Goal: Transaction & Acquisition: Purchase product/service

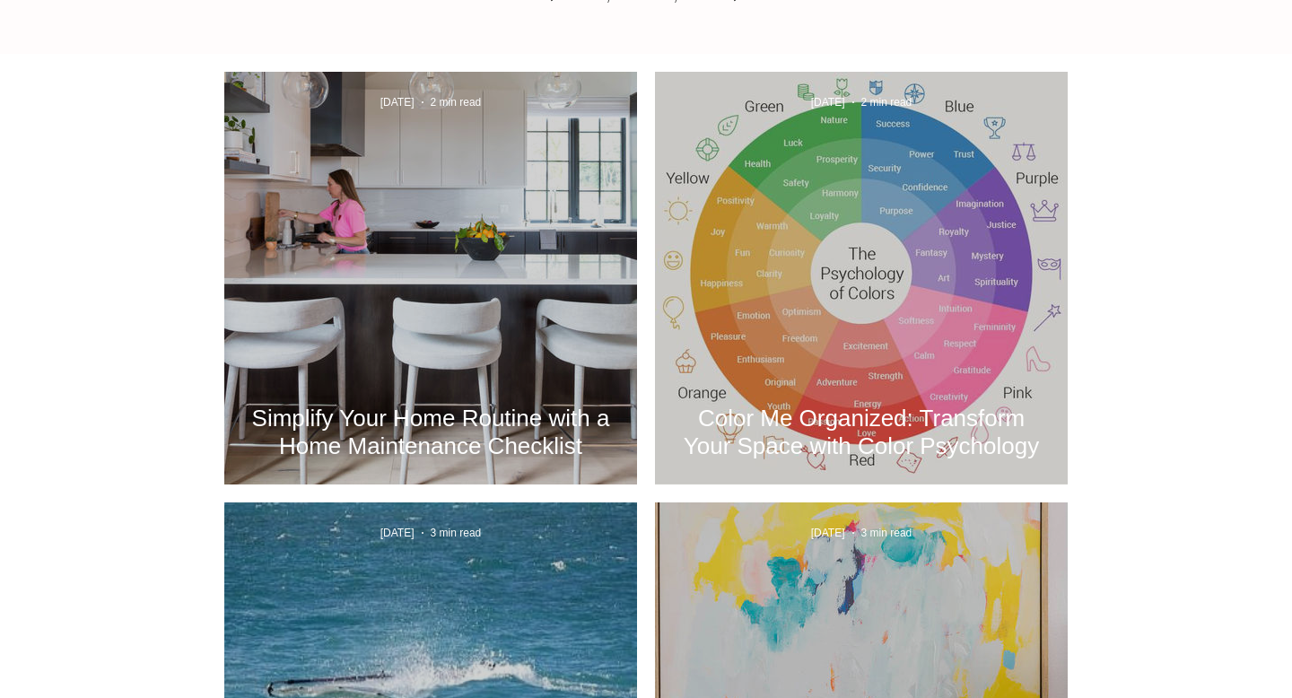
scroll to position [713, 0]
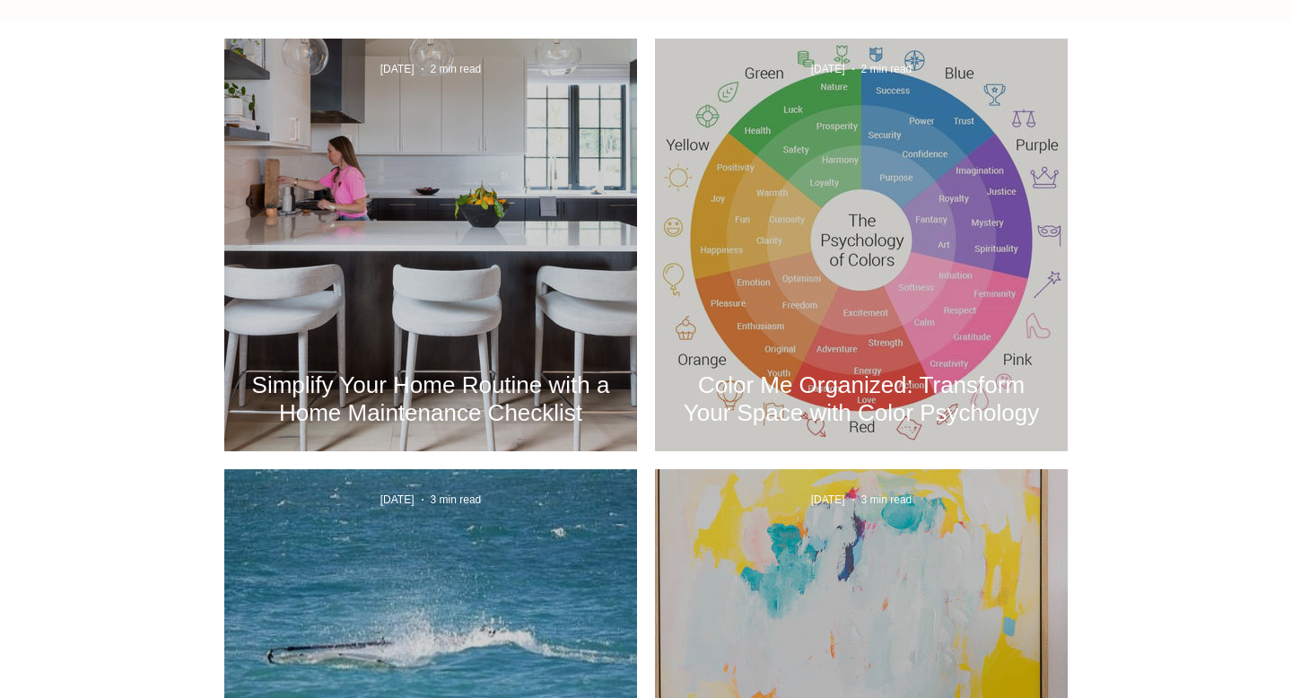
click at [448, 410] on h2 "Simplify Your Home Routine with a Home Maintenance Checklist" at bounding box center [430, 399] width 359 height 56
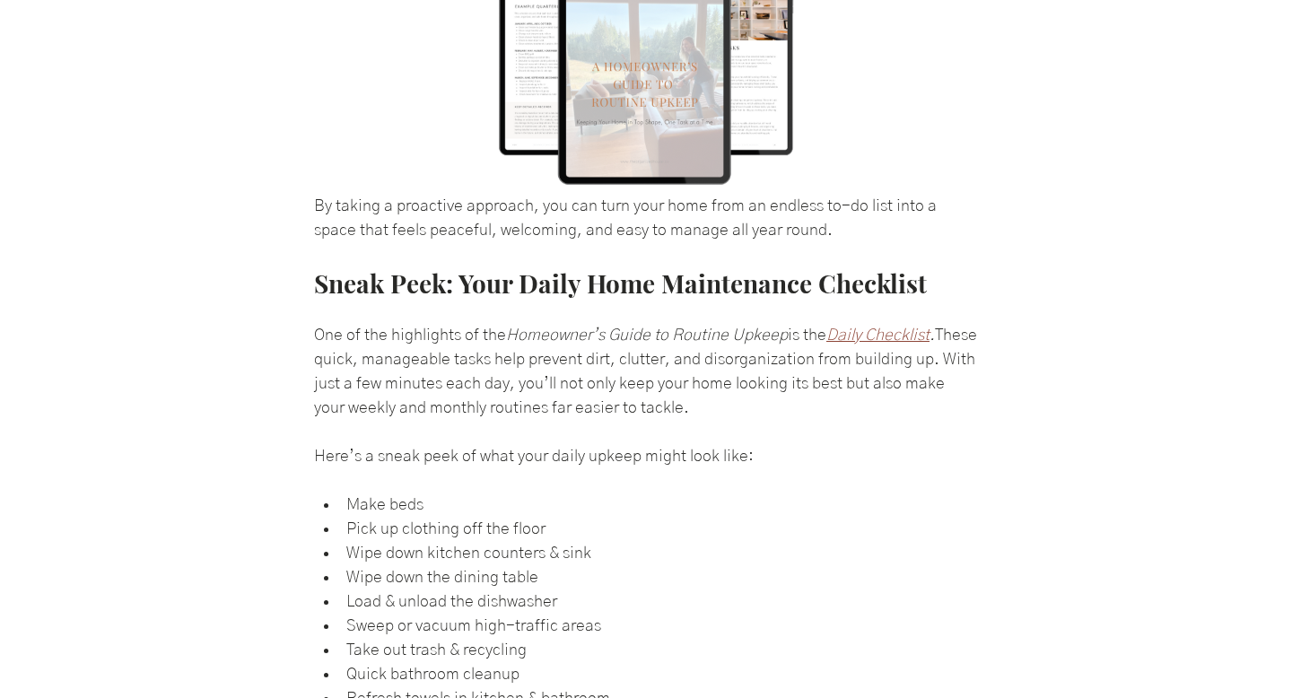
scroll to position [929, 0]
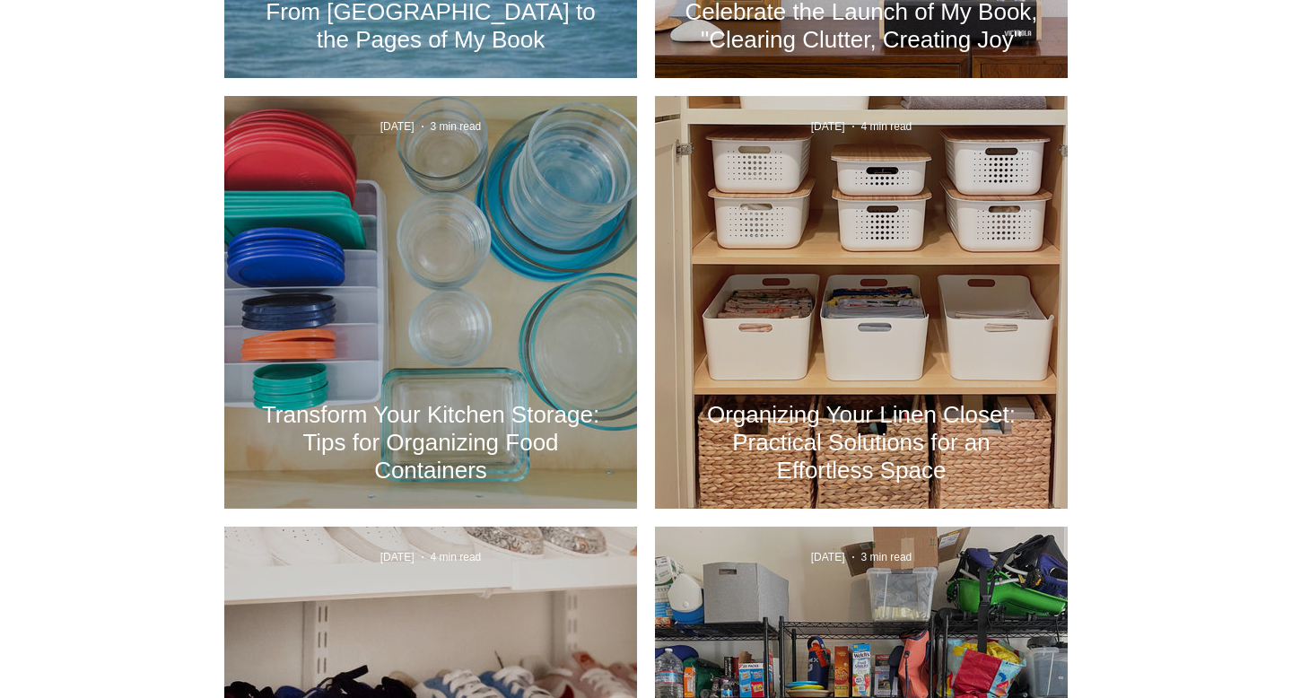
scroll to position [1518, 0]
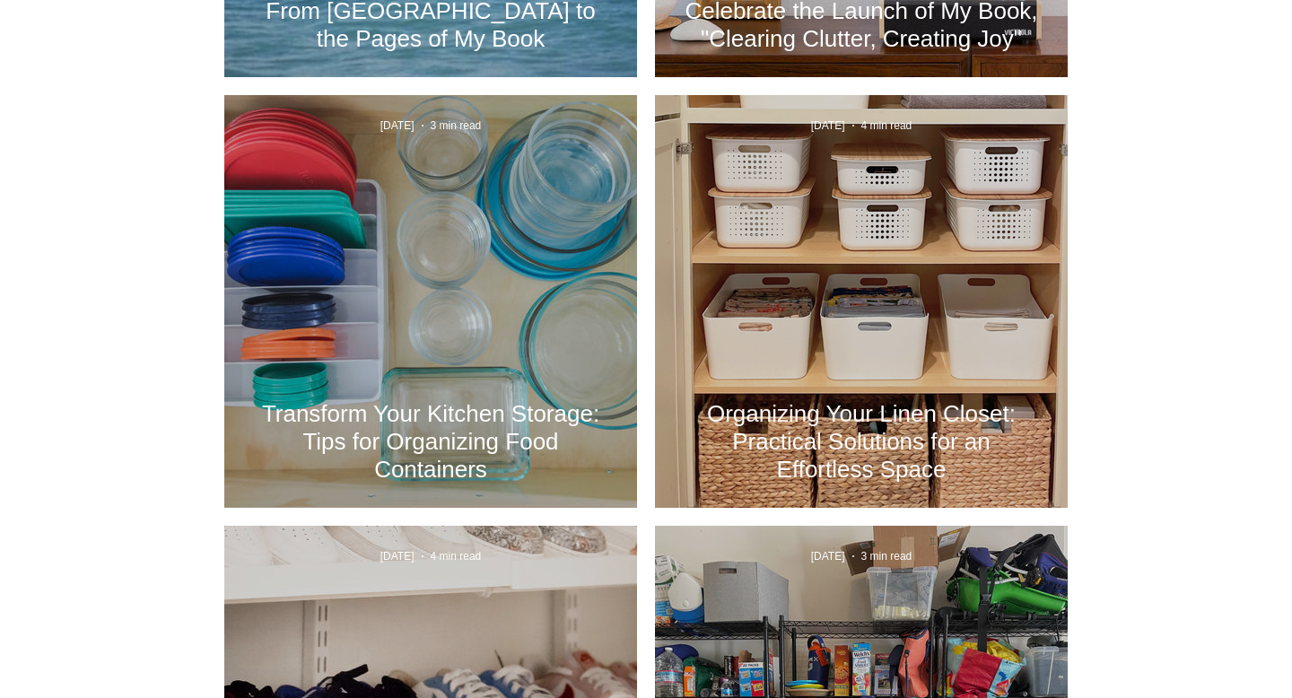
click at [786, 411] on h2 "Organizing Your Linen Closet: Practical Solutions for an Effortless Space" at bounding box center [861, 441] width 359 height 83
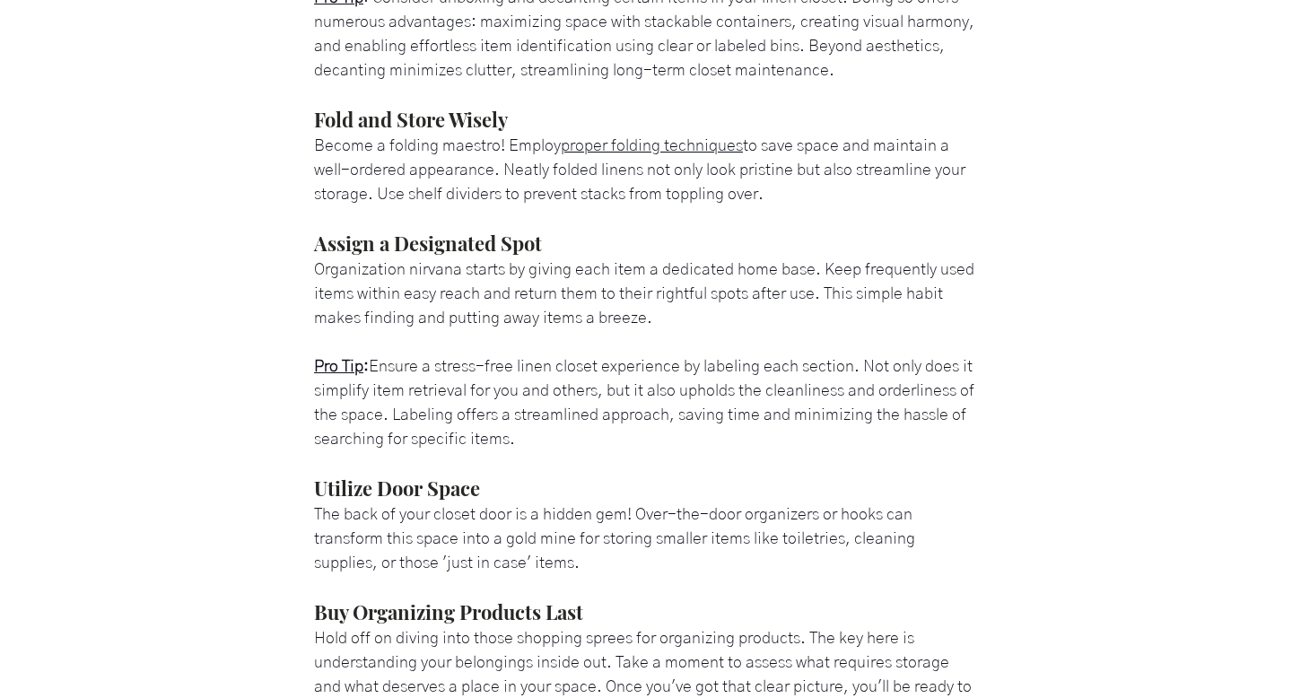
scroll to position [1642, 0]
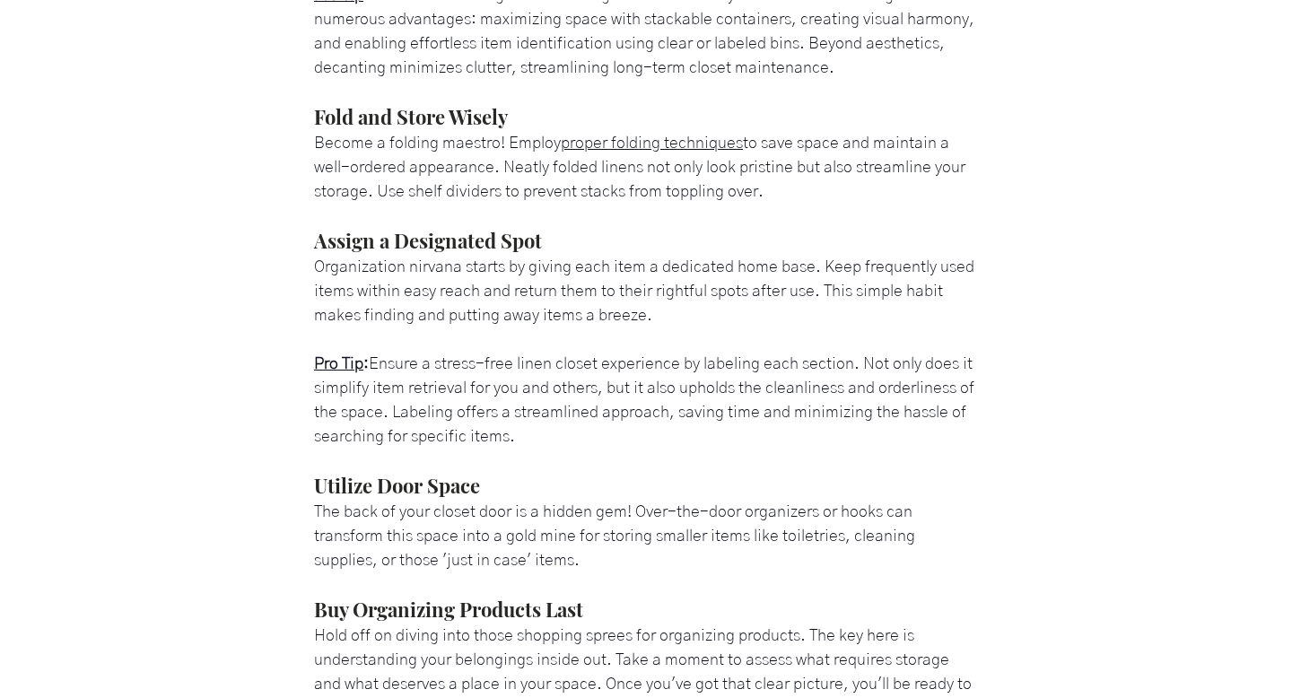
click at [646, 152] on span "proper folding techniques" at bounding box center [652, 143] width 182 height 16
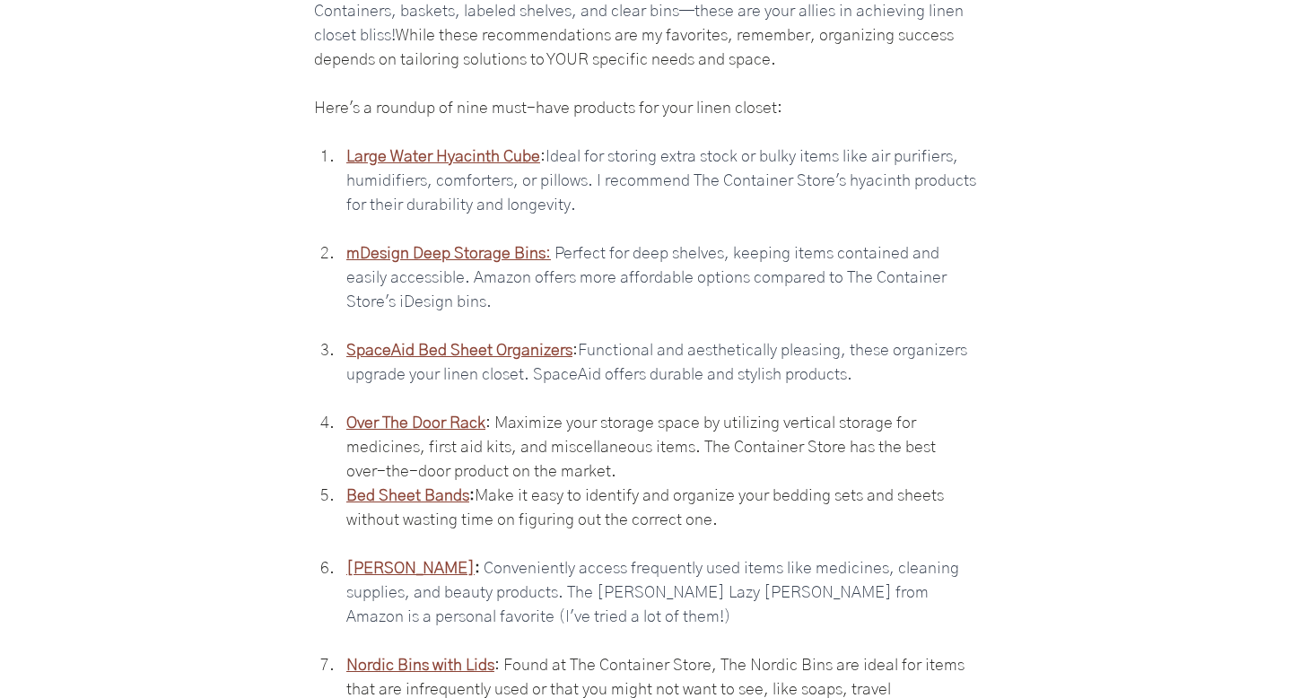
scroll to position [2751, 0]
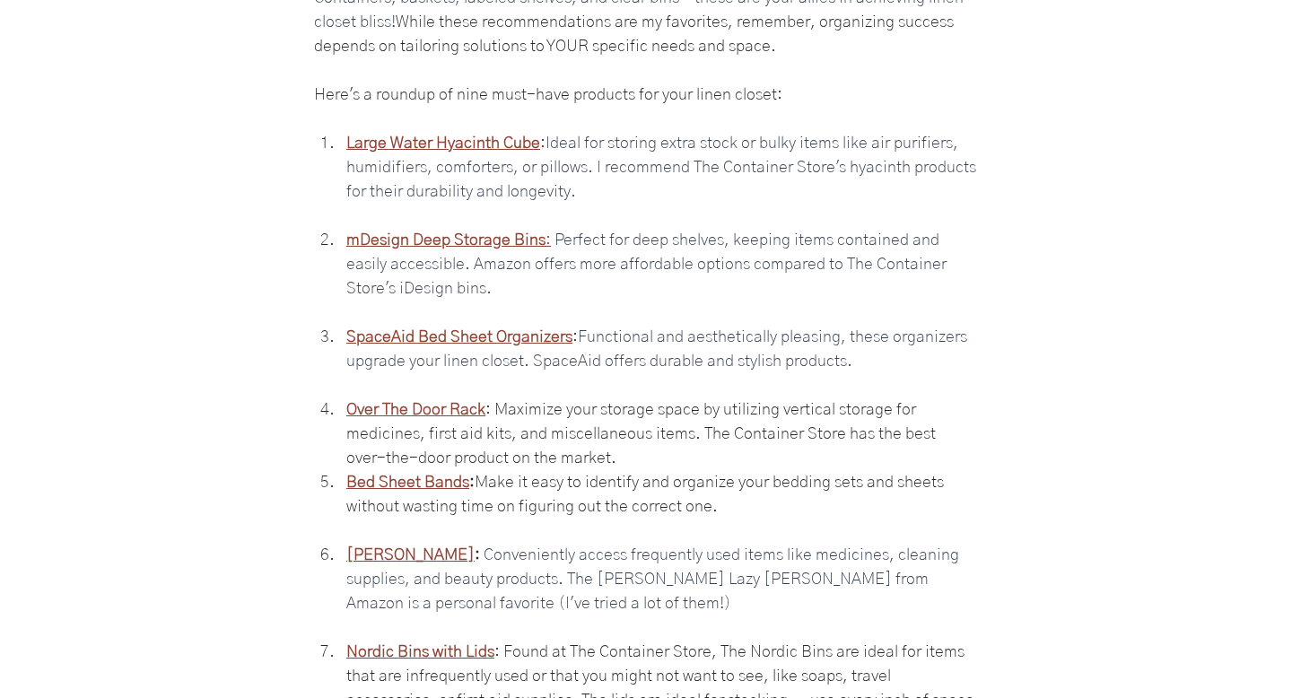
click at [473, 152] on span "Large Water Hyacinth Cube" at bounding box center [443, 143] width 194 height 16
click at [442, 248] on span "mDesign Deep Storage Bins" at bounding box center [445, 240] width 199 height 16
click at [465, 345] on span "SpaceAid Bed Sheet Organizers" at bounding box center [459, 337] width 226 height 16
click at [416, 418] on span "Over The Door Rack" at bounding box center [415, 410] width 139 height 16
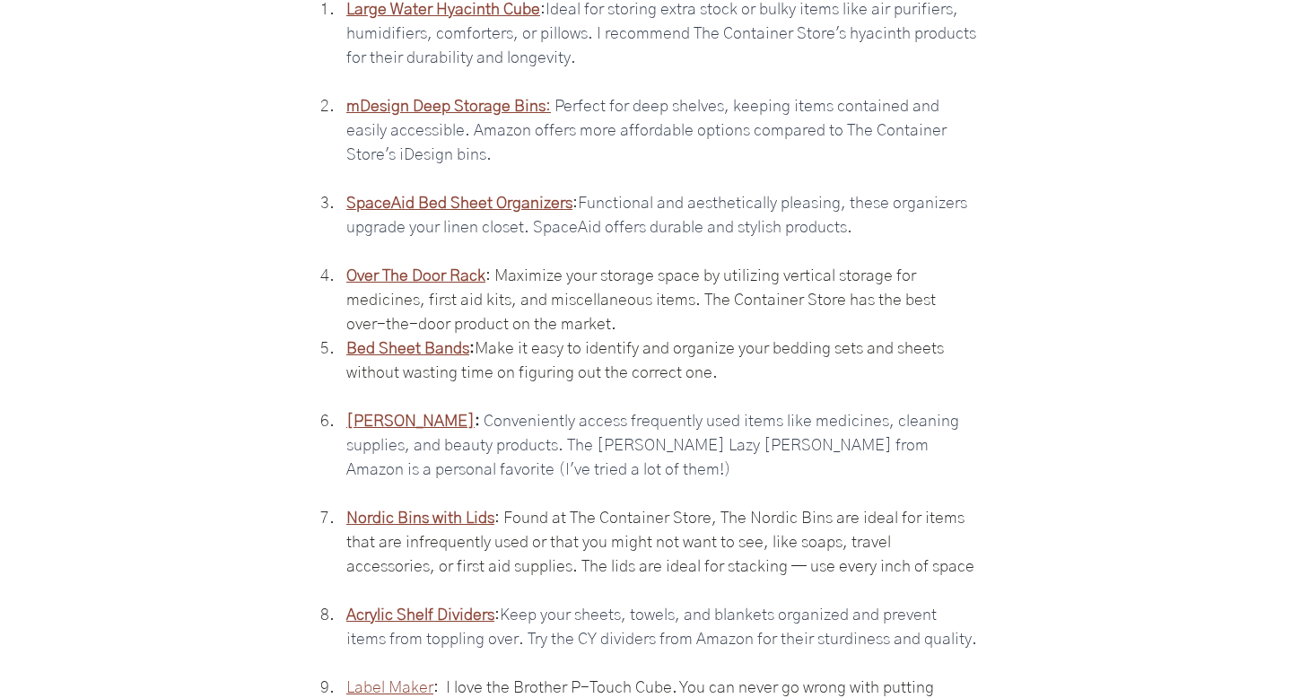
scroll to position [2930, 0]
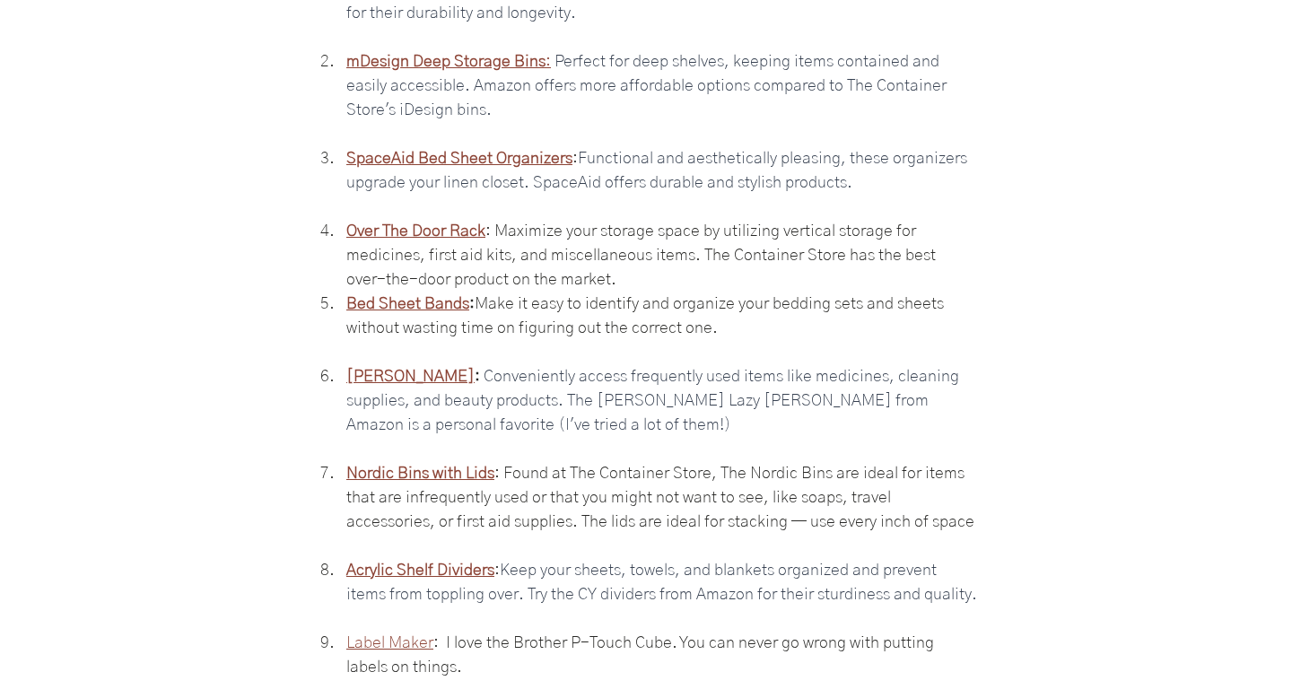
click at [390, 312] on span "Bed Sheet Bands" at bounding box center [407, 304] width 123 height 16
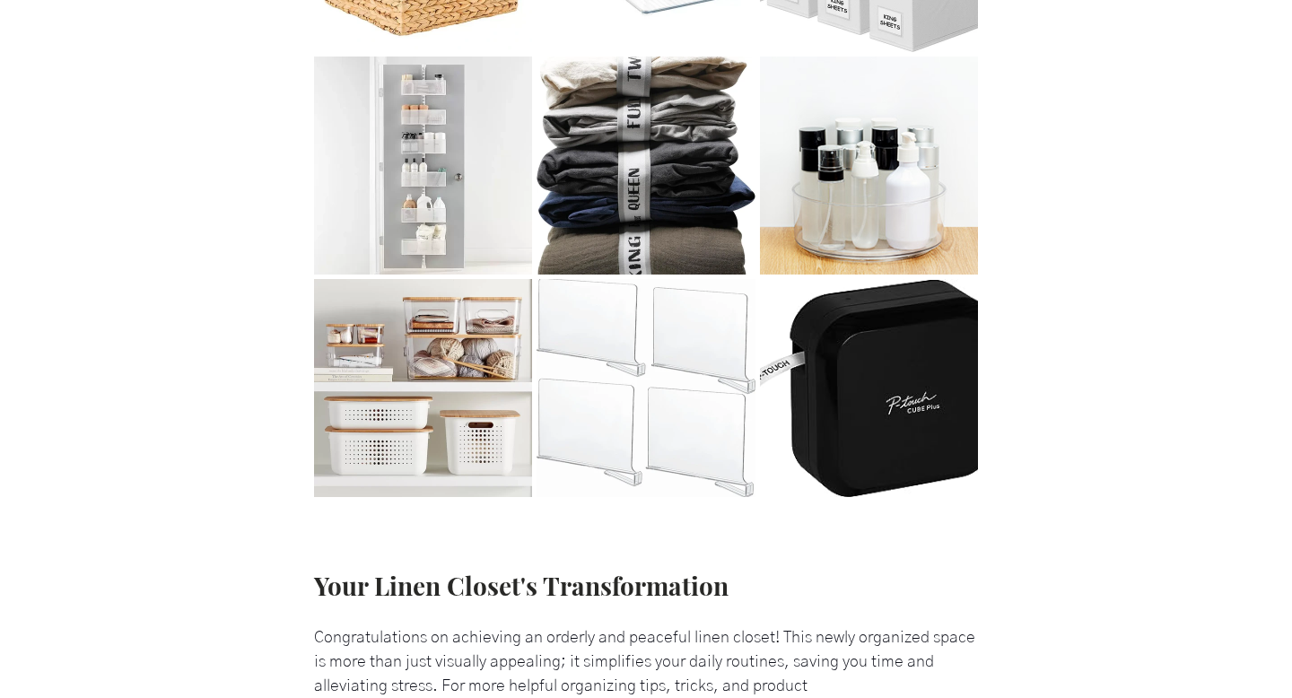
scroll to position [3862, 0]
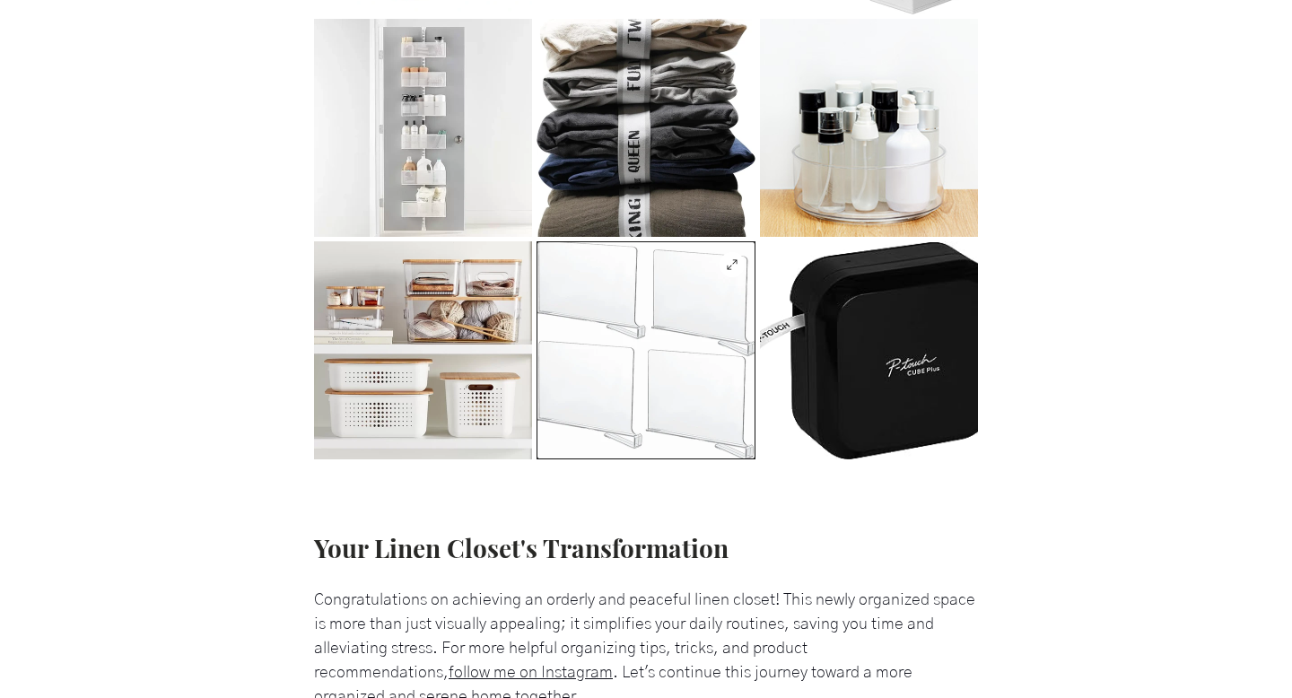
click at [662, 448] on img "main content" at bounding box center [645, 350] width 219 height 218
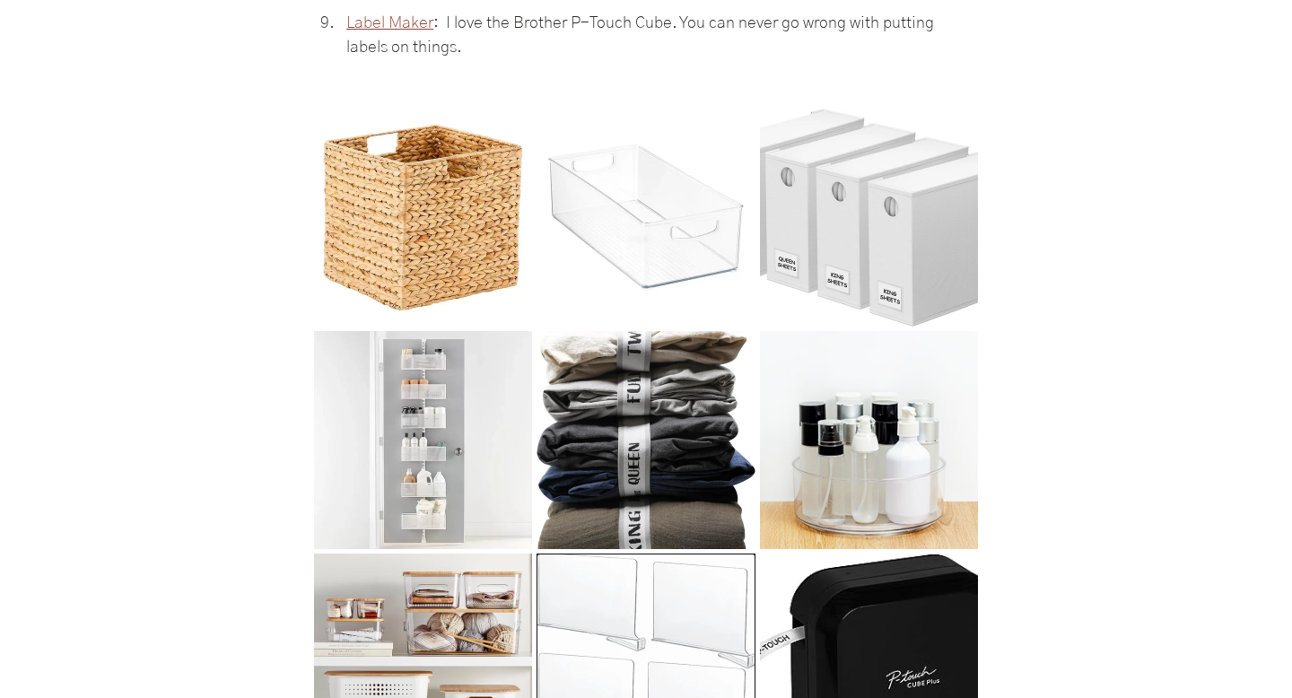
scroll to position [3438, 0]
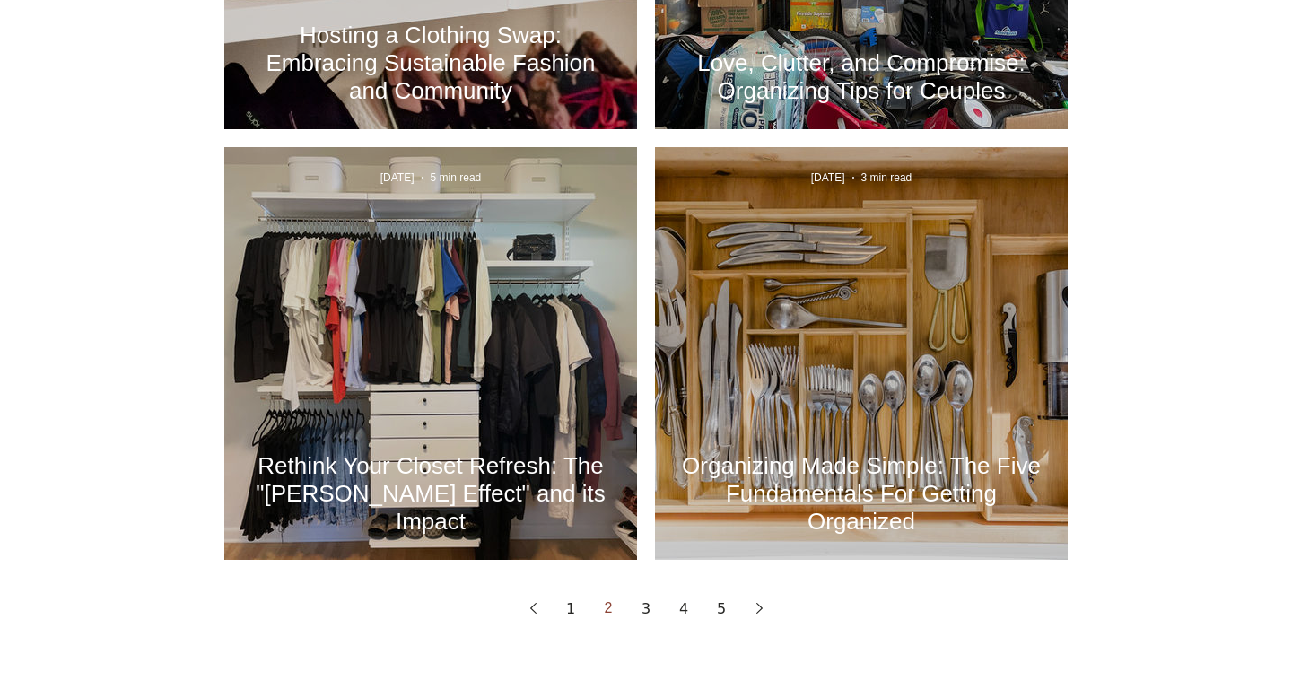
scroll to position [2333, 0]
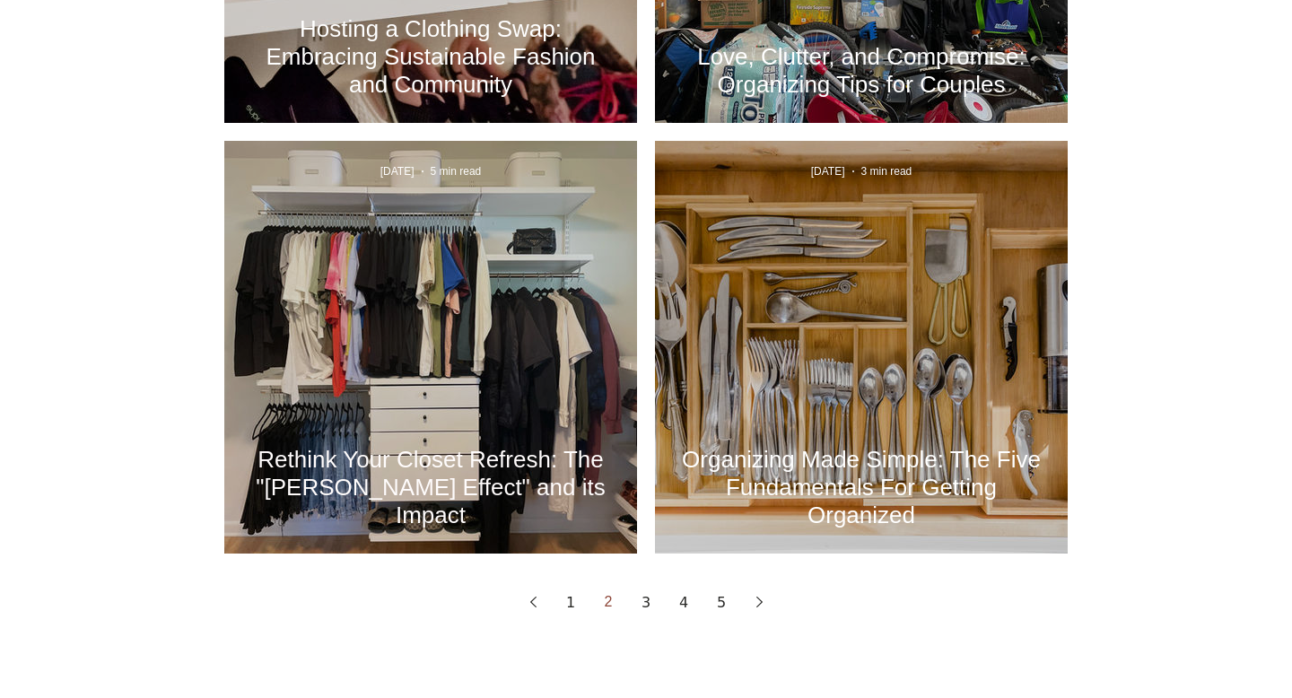
click at [384, 481] on h2 "Rethink Your Closet Refresh: The "[PERSON_NAME] Effect" and its Impact" at bounding box center [430, 487] width 359 height 83
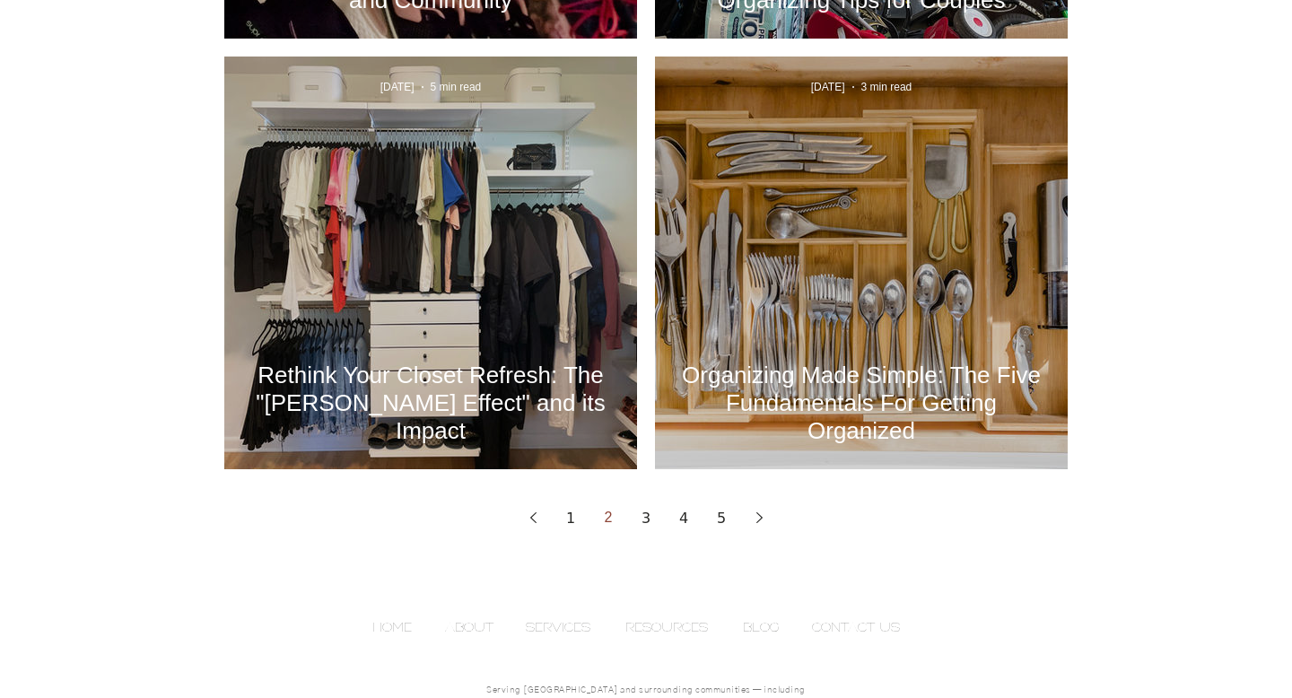
scroll to position [2418, 0]
click at [758, 513] on icon "Next page" at bounding box center [759, 516] width 6 height 11
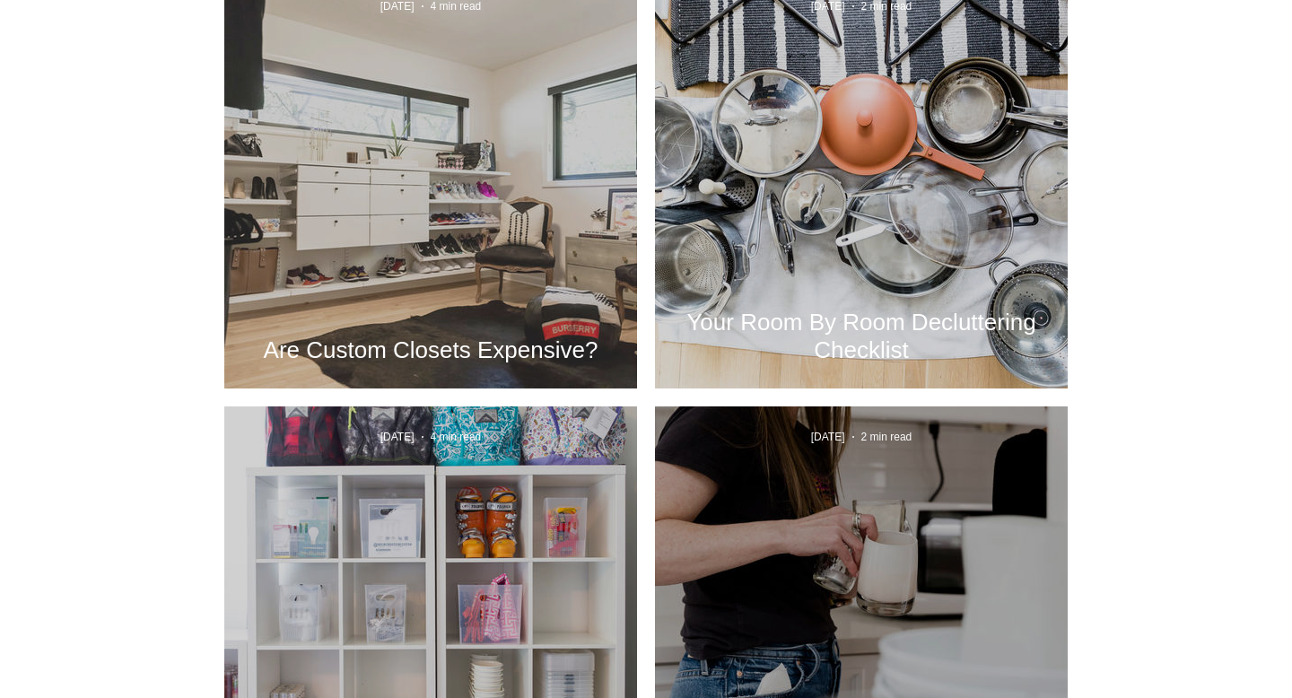
scroll to position [1205, 0]
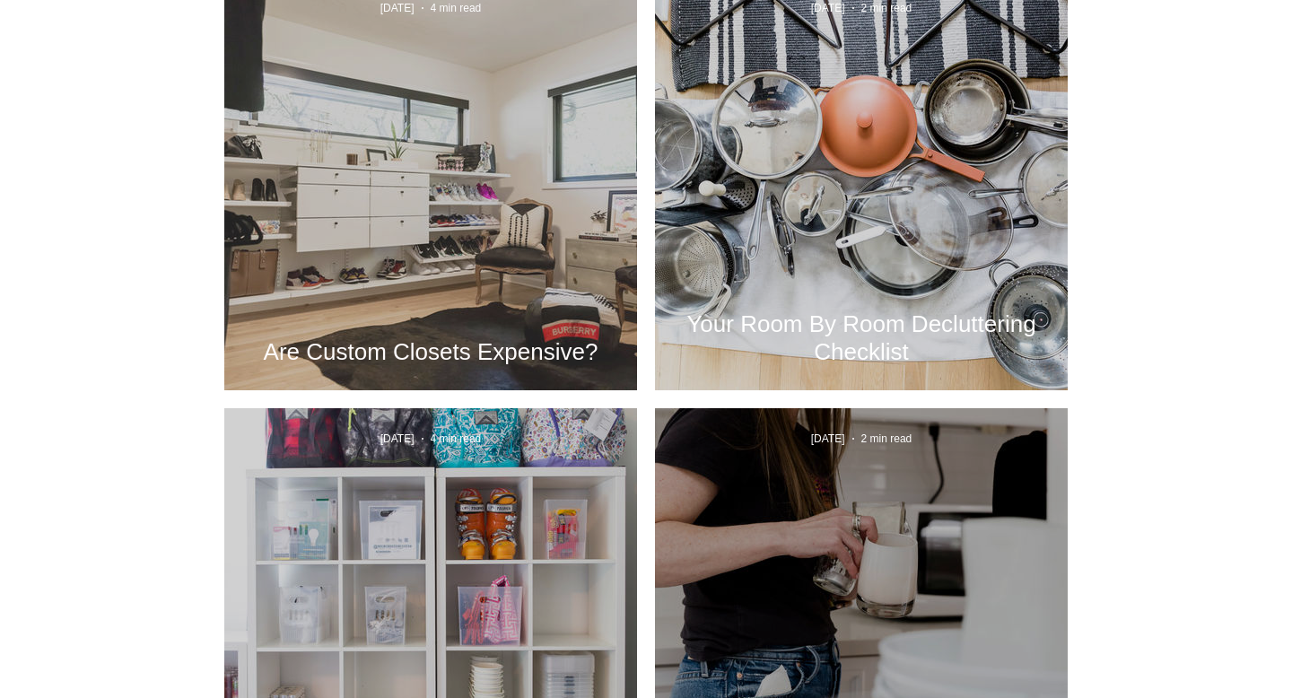
click at [488, 301] on div "Are Custom Closets Expensive?" at bounding box center [430, 204] width 364 height 328
click at [488, 351] on h2 "Are Custom Closets Expensive?" at bounding box center [430, 352] width 359 height 28
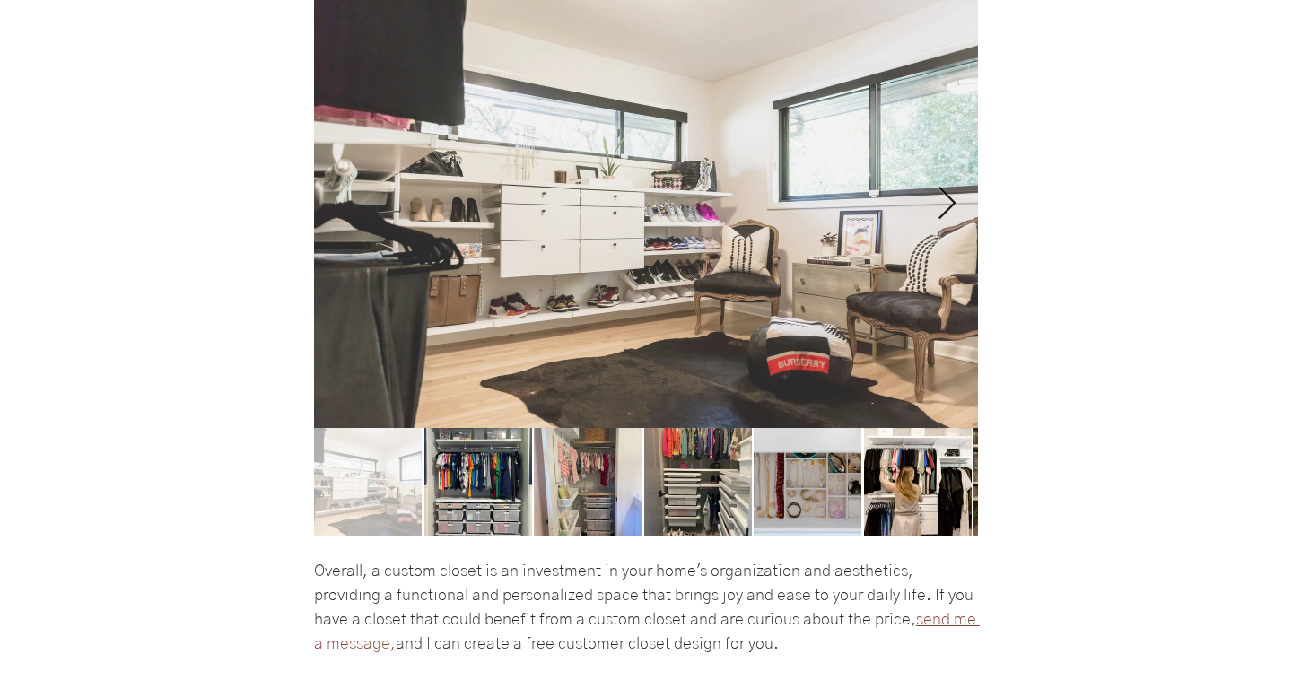
scroll to position [3809, 0]
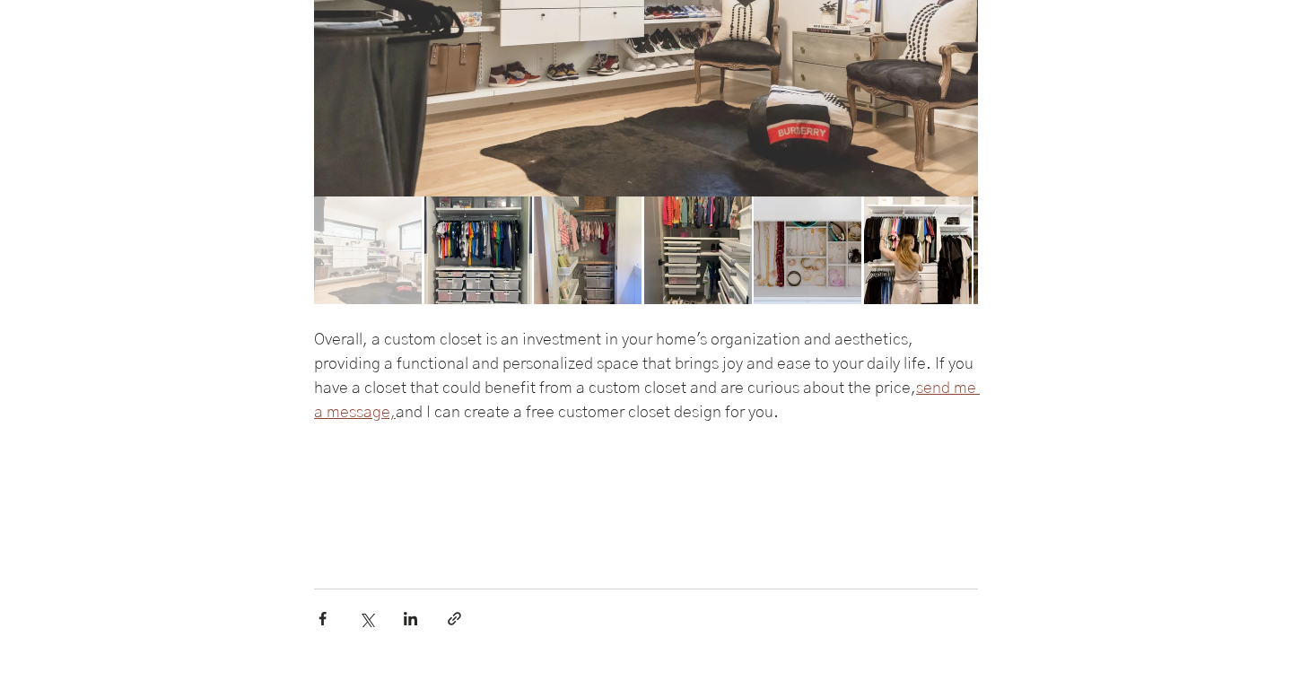
click at [475, 282] on div "main content" at bounding box center [478, 250] width 108 height 108
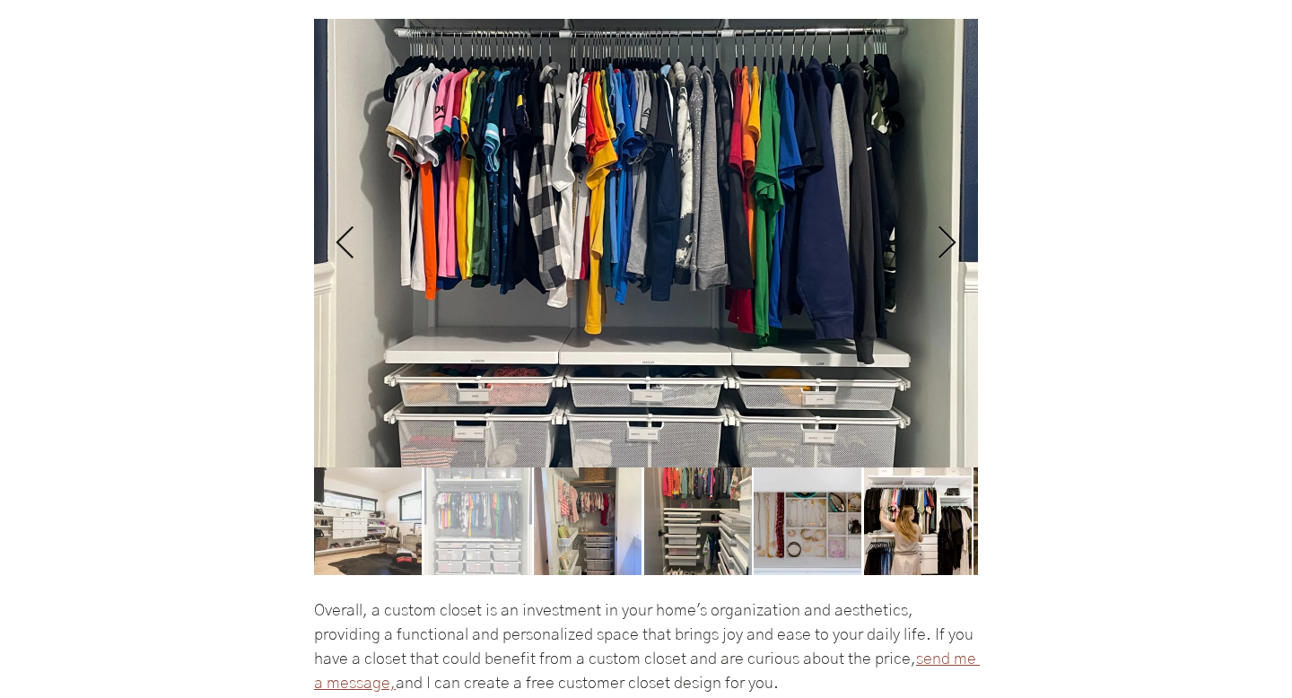
scroll to position [3535, 0]
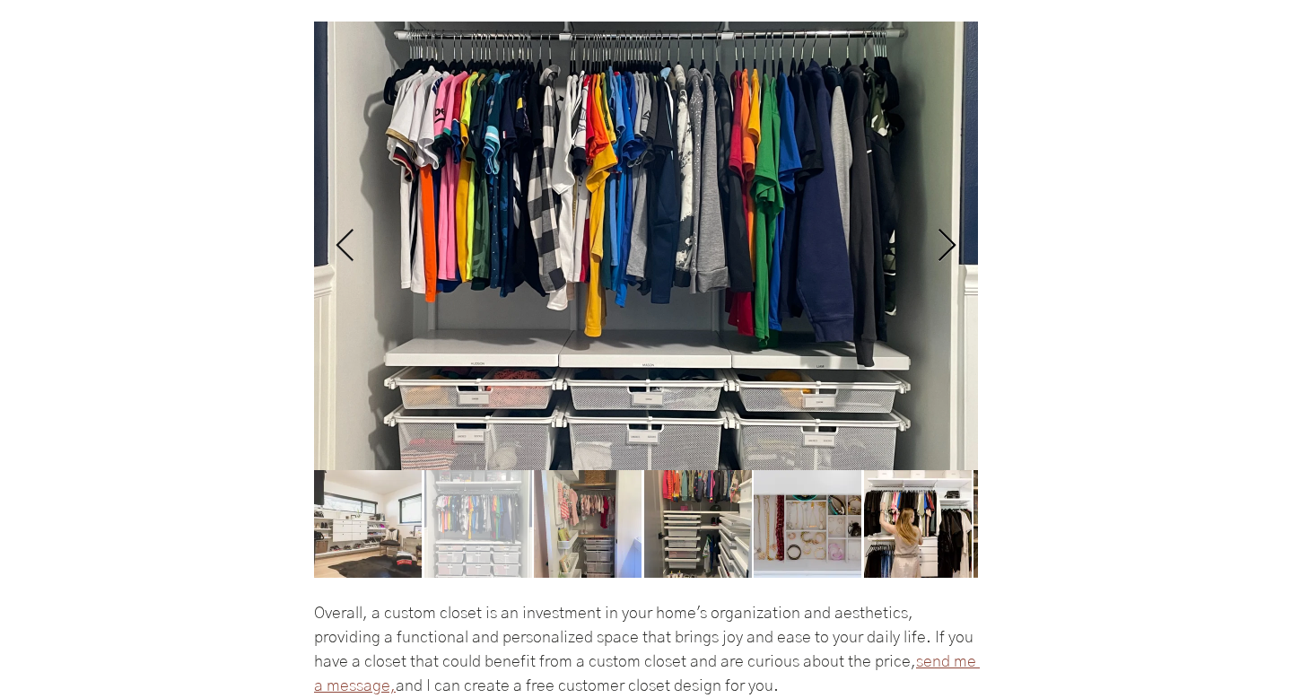
click at [954, 259] on icon "Next Item" at bounding box center [946, 246] width 21 height 35
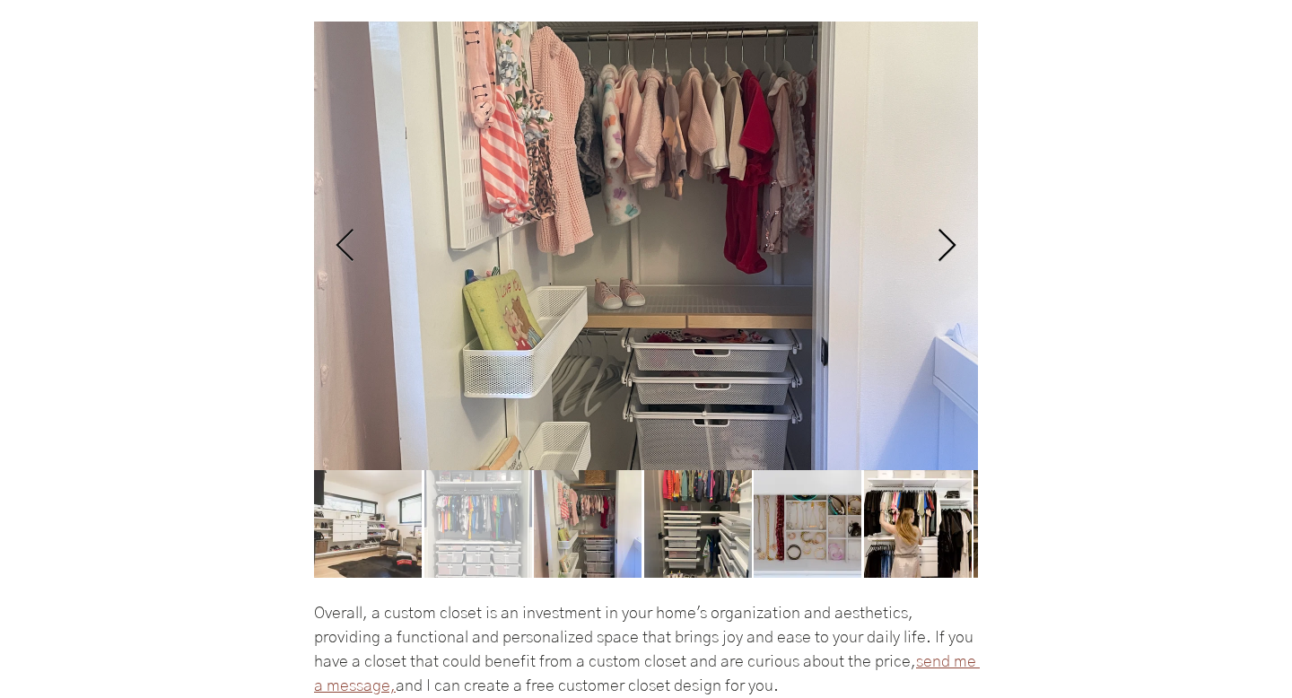
scroll to position [0, 1328]
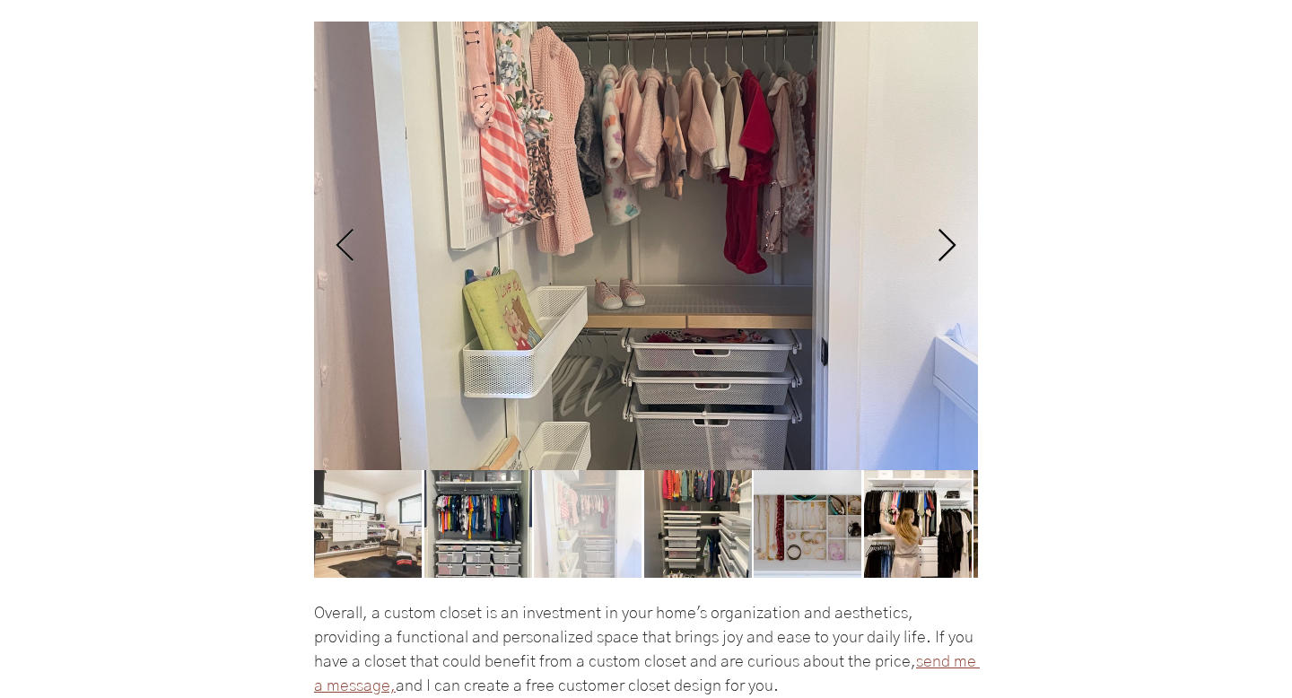
click at [954, 259] on icon "Next Item" at bounding box center [946, 246] width 21 height 35
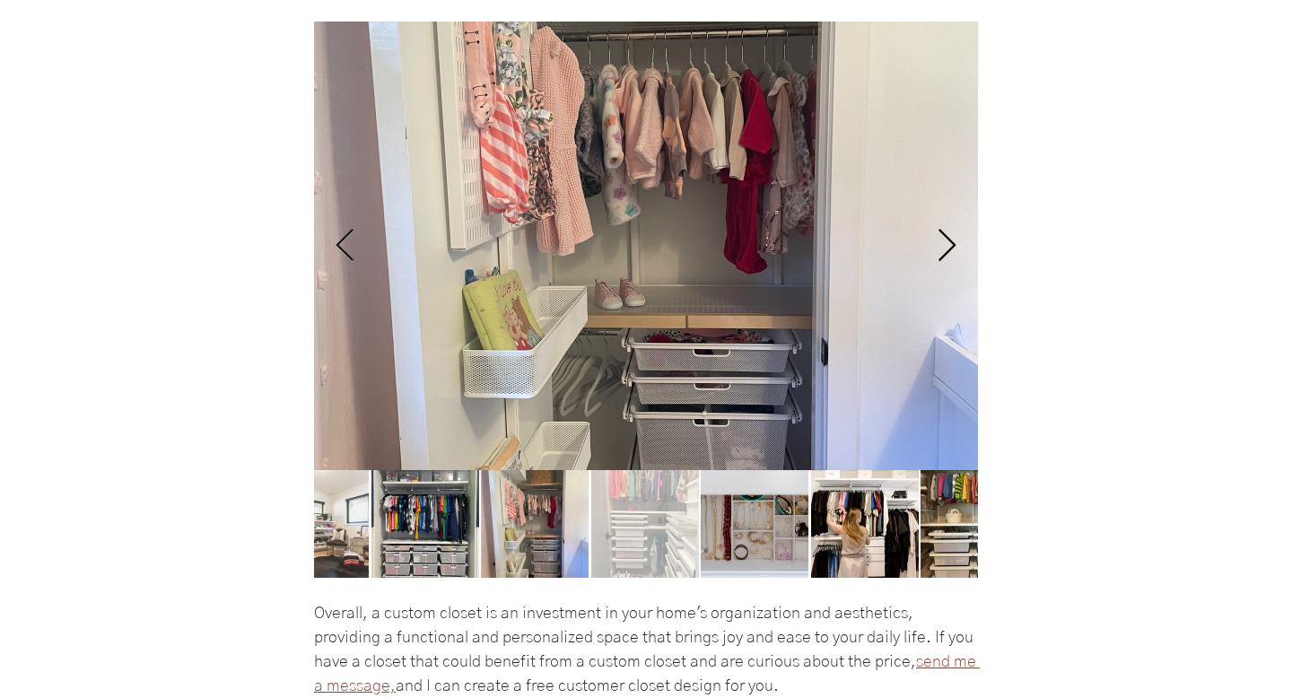
scroll to position [0, 1991]
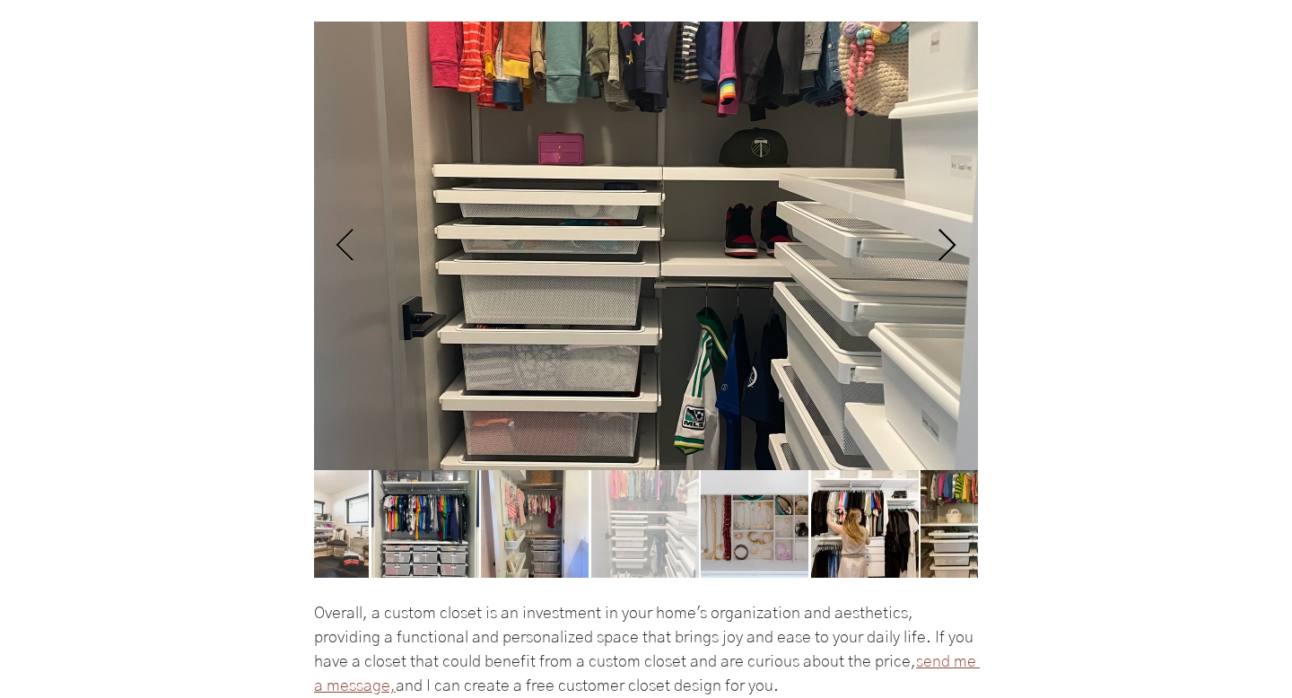
click at [954, 259] on icon "Next Item" at bounding box center [946, 246] width 21 height 35
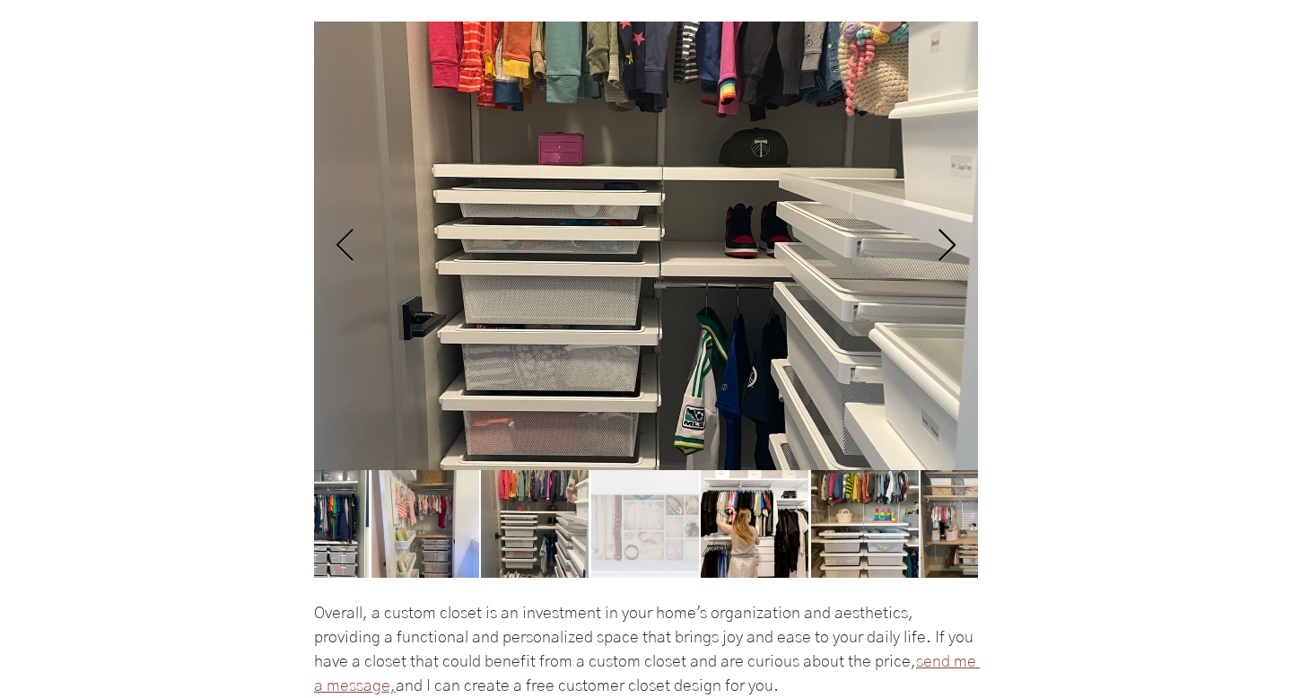
scroll to position [0, 2655]
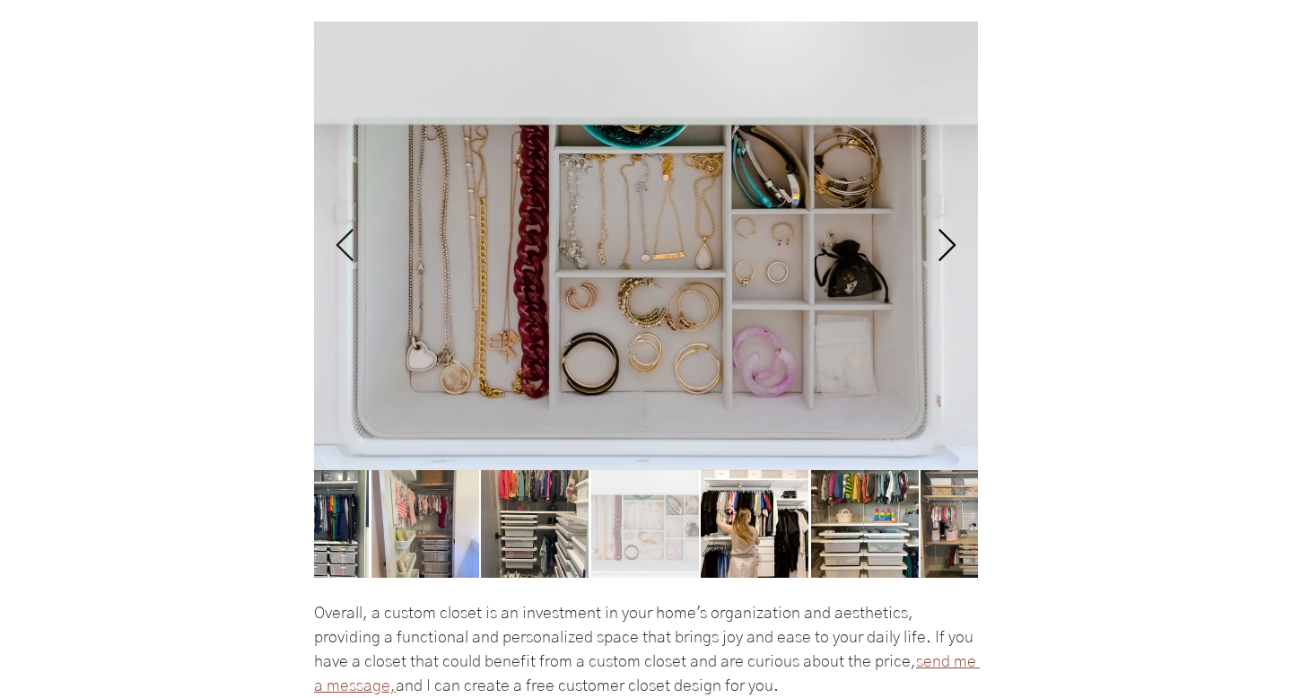
click at [953, 259] on icon "Next Item" at bounding box center [946, 246] width 21 height 35
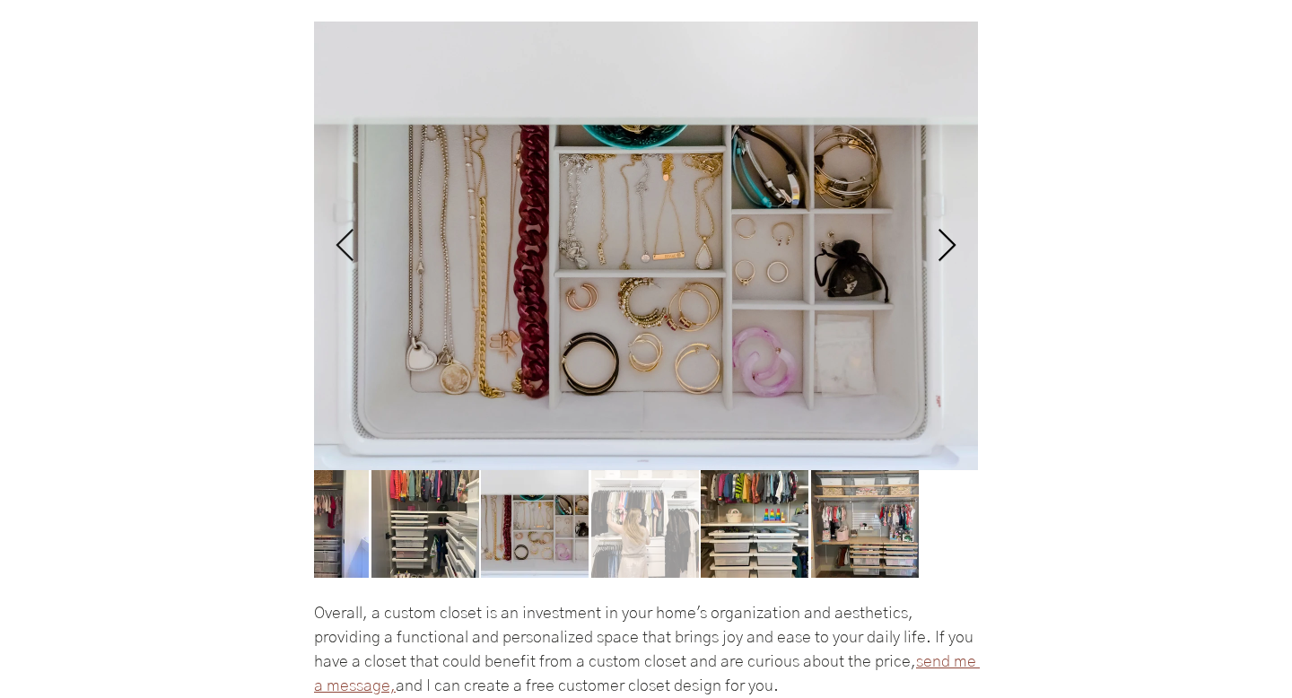
scroll to position [0, 3319]
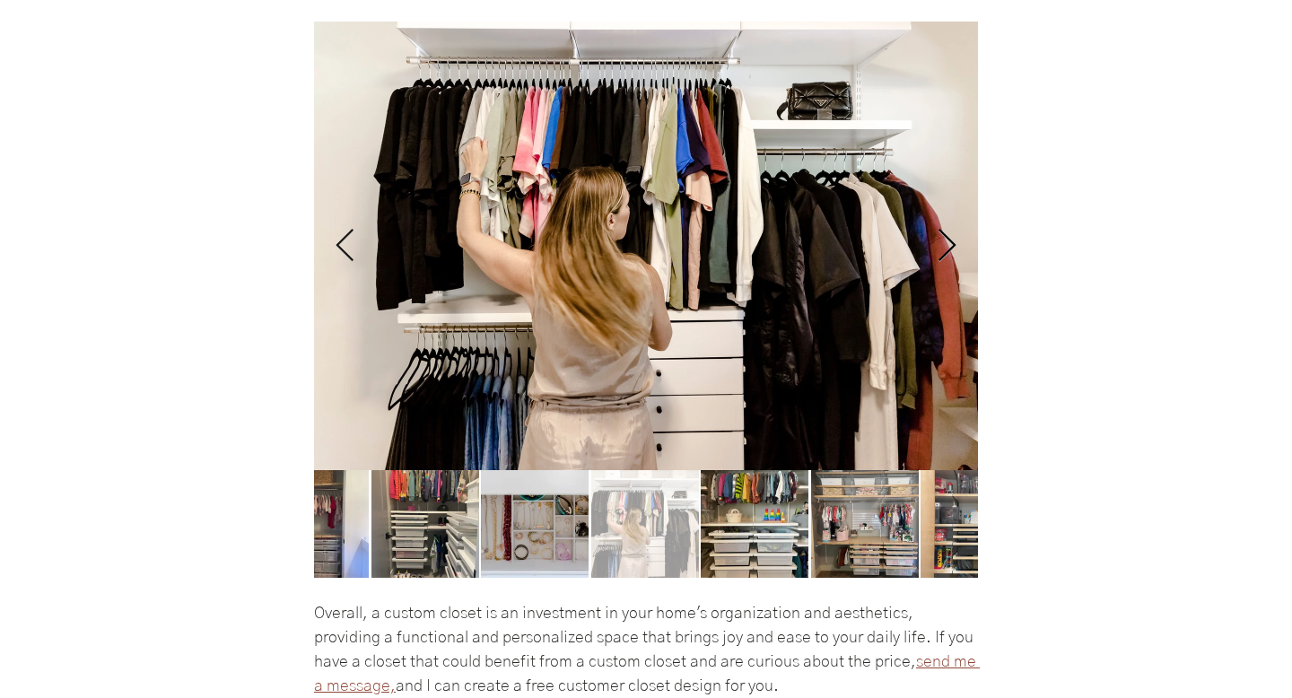
click at [953, 259] on icon "Next Item" at bounding box center [946, 246] width 21 height 35
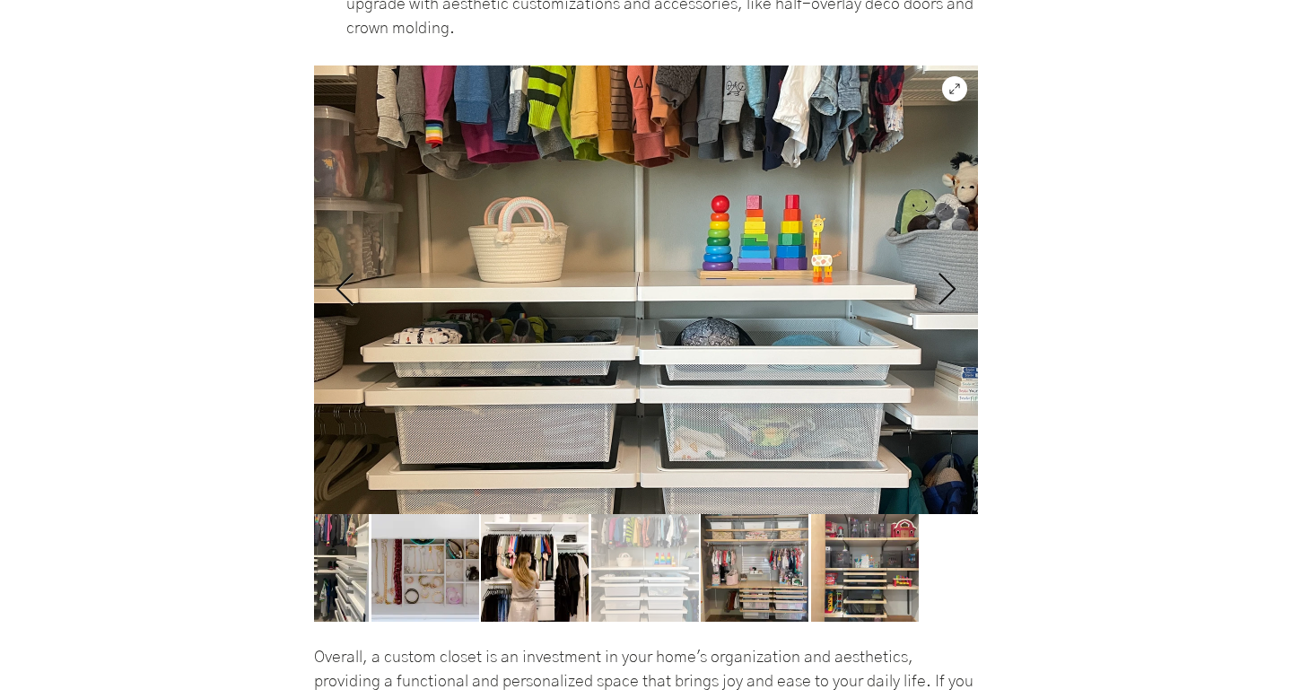
scroll to position [3487, 0]
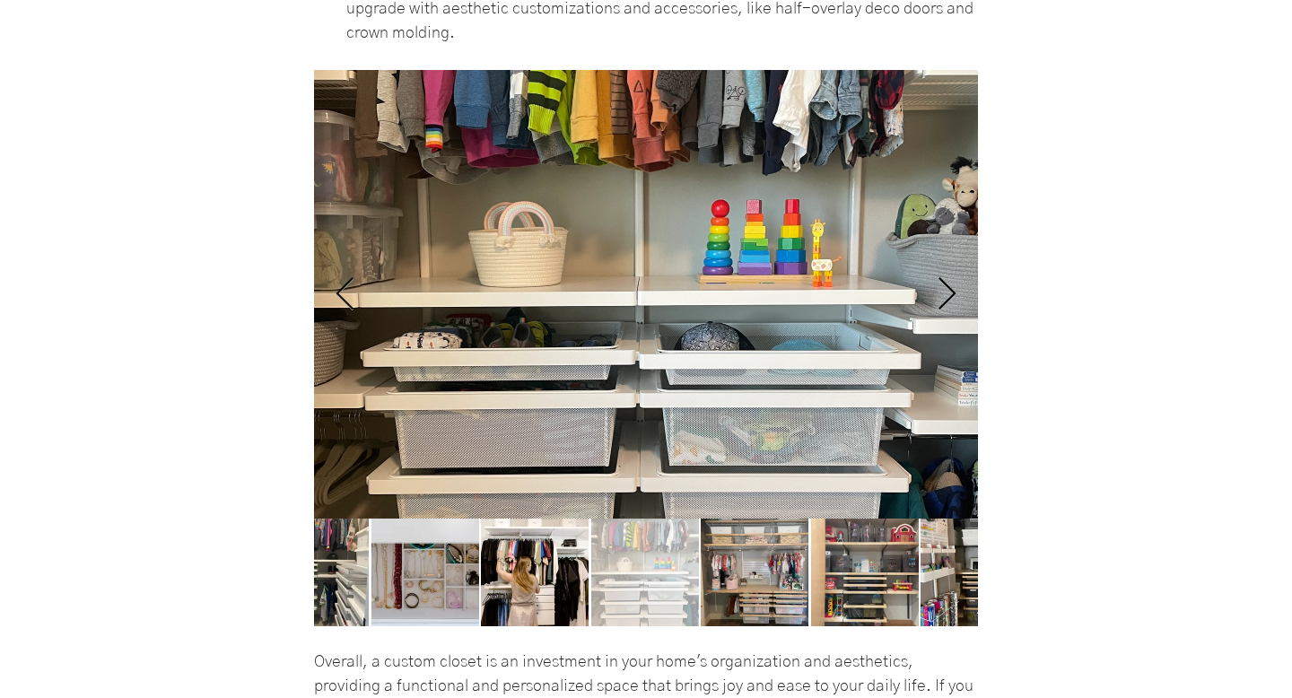
click at [949, 306] on icon "Next Item" at bounding box center [947, 293] width 18 height 32
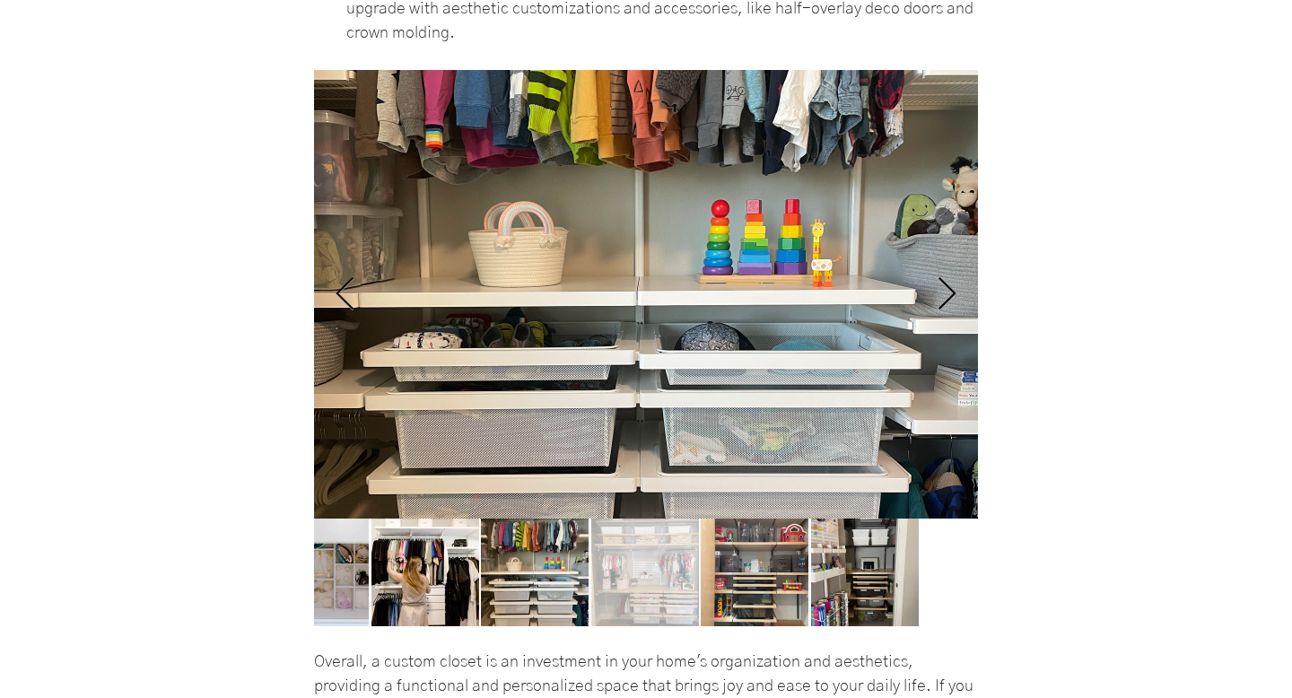
scroll to position [0, 4646]
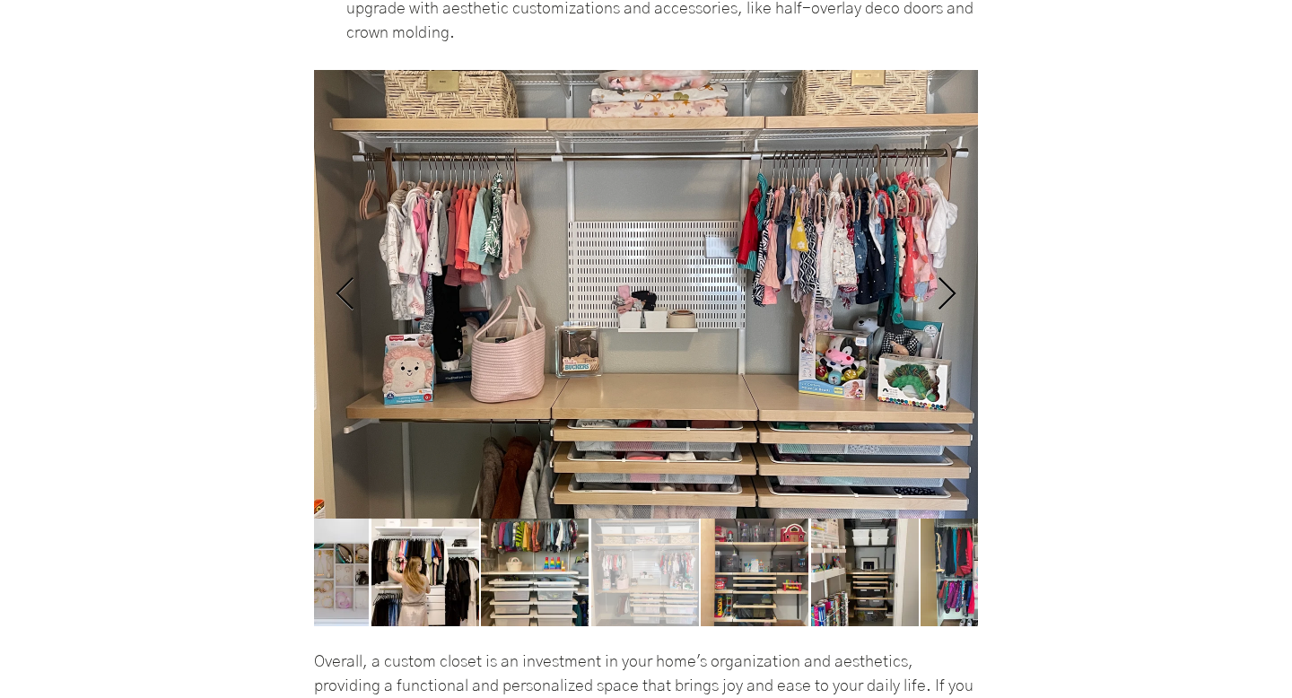
click at [949, 306] on icon "Next Item" at bounding box center [947, 293] width 18 height 32
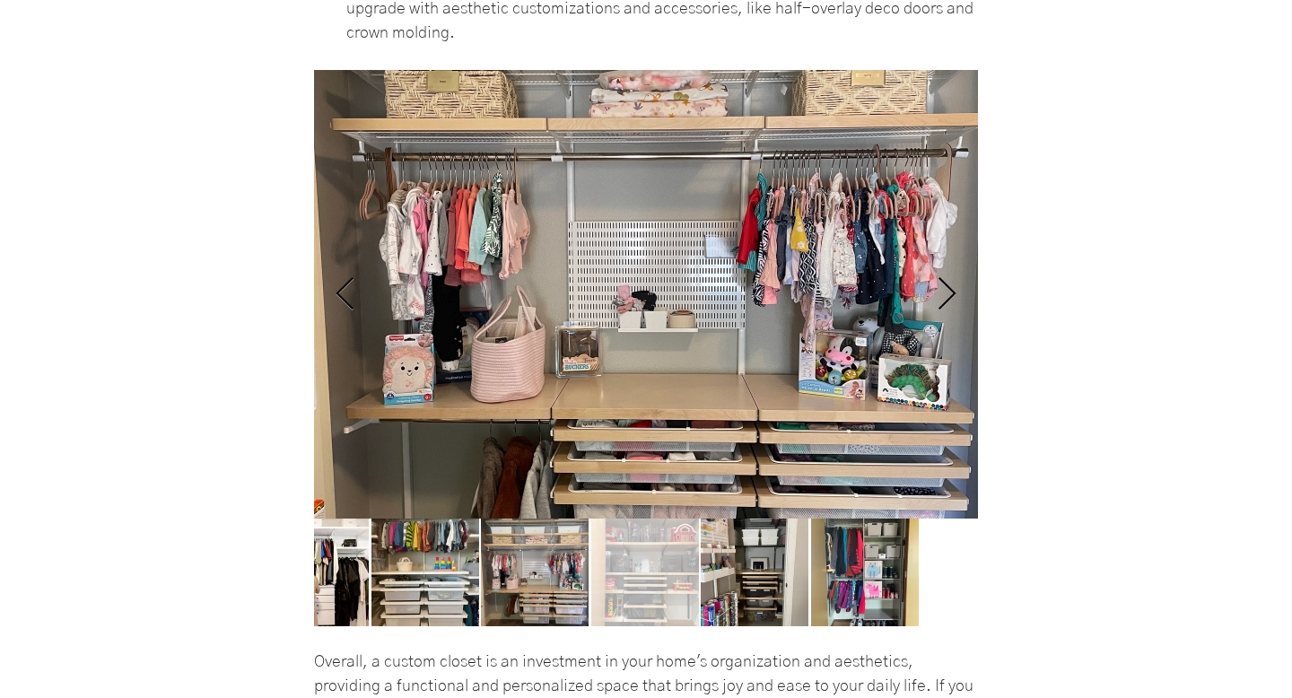
scroll to position [0, 5310]
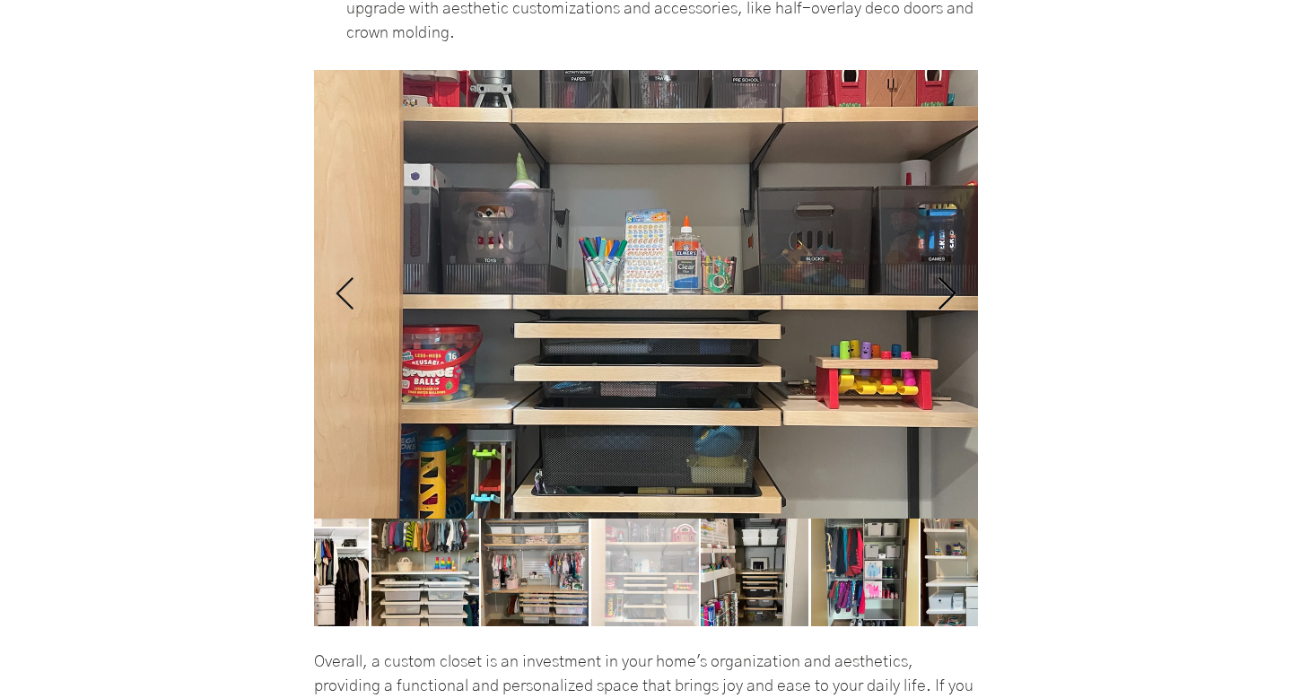
click at [949, 306] on icon "Next Item" at bounding box center [947, 293] width 18 height 32
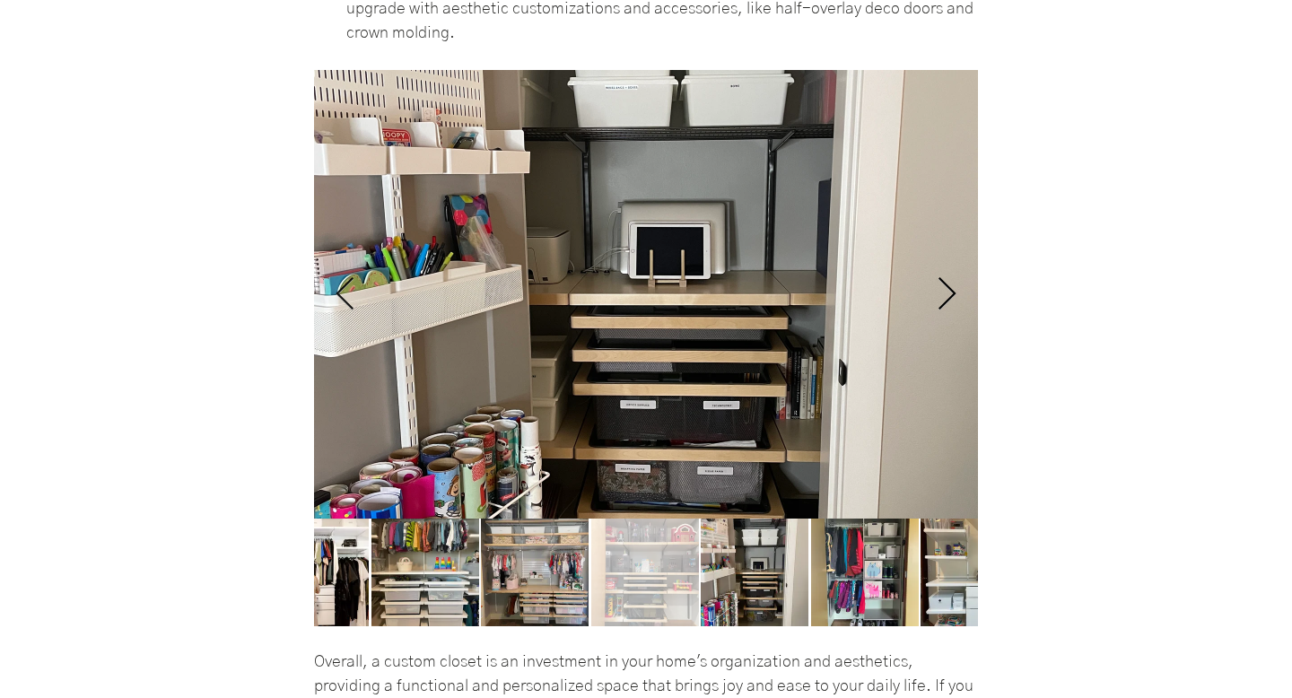
scroll to position [0, 5974]
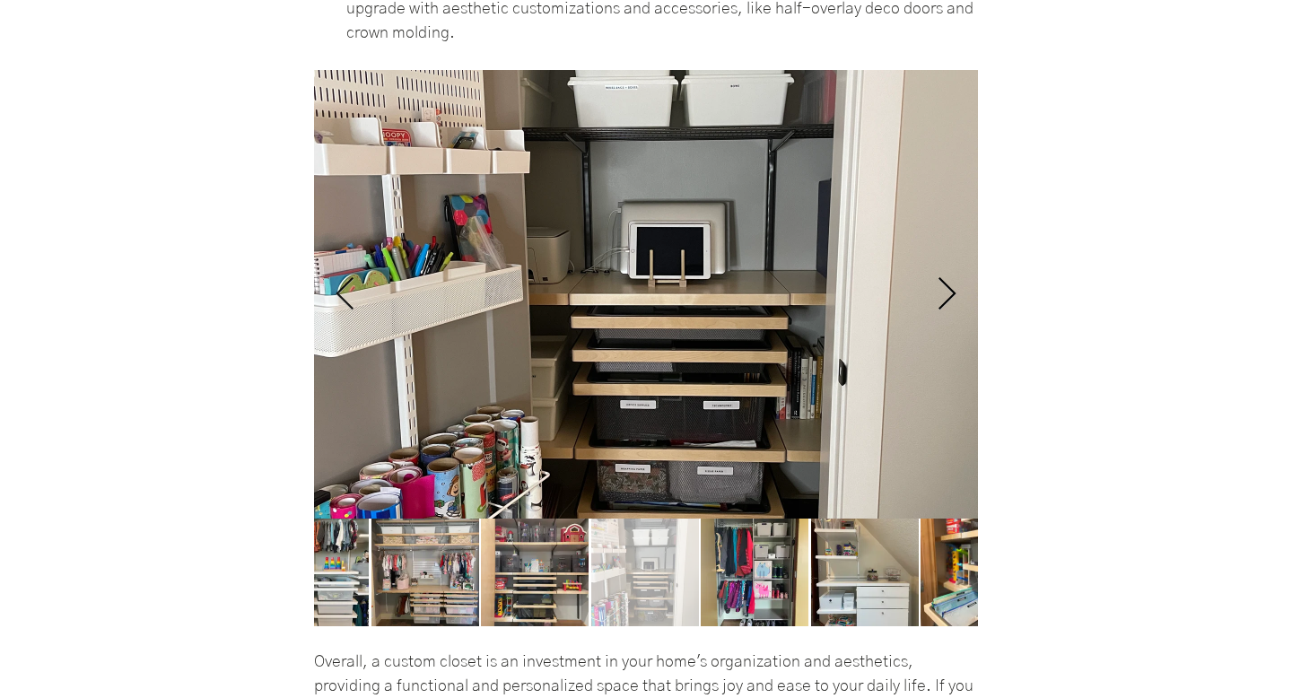
click at [949, 306] on icon "Next Item" at bounding box center [947, 293] width 18 height 32
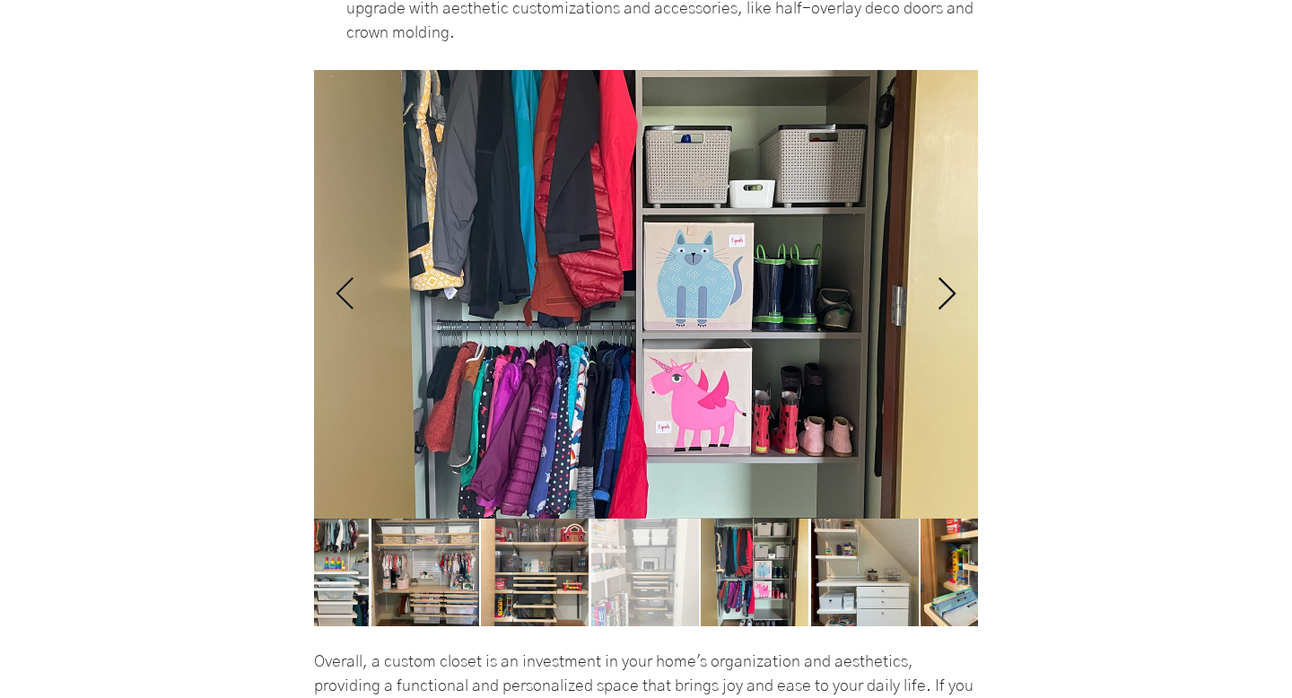
scroll to position [0, 6638]
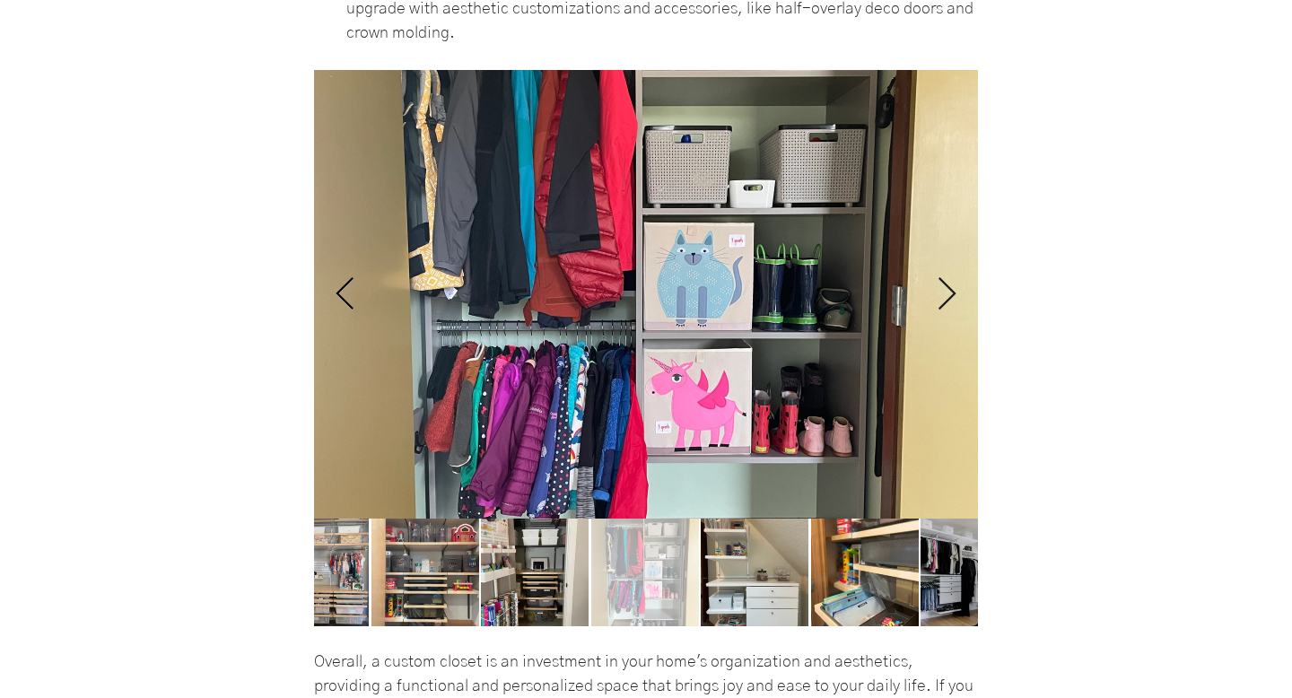
click at [347, 312] on icon "Previous Item" at bounding box center [345, 294] width 21 height 35
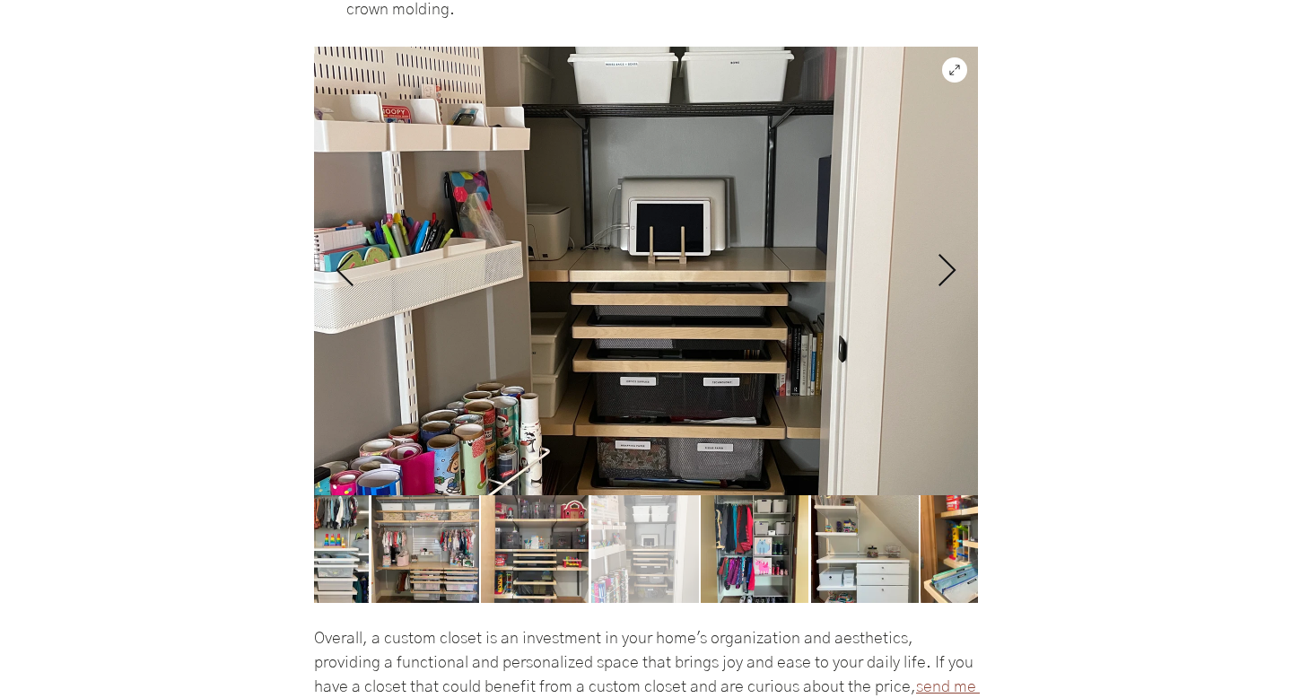
scroll to position [3512, 0]
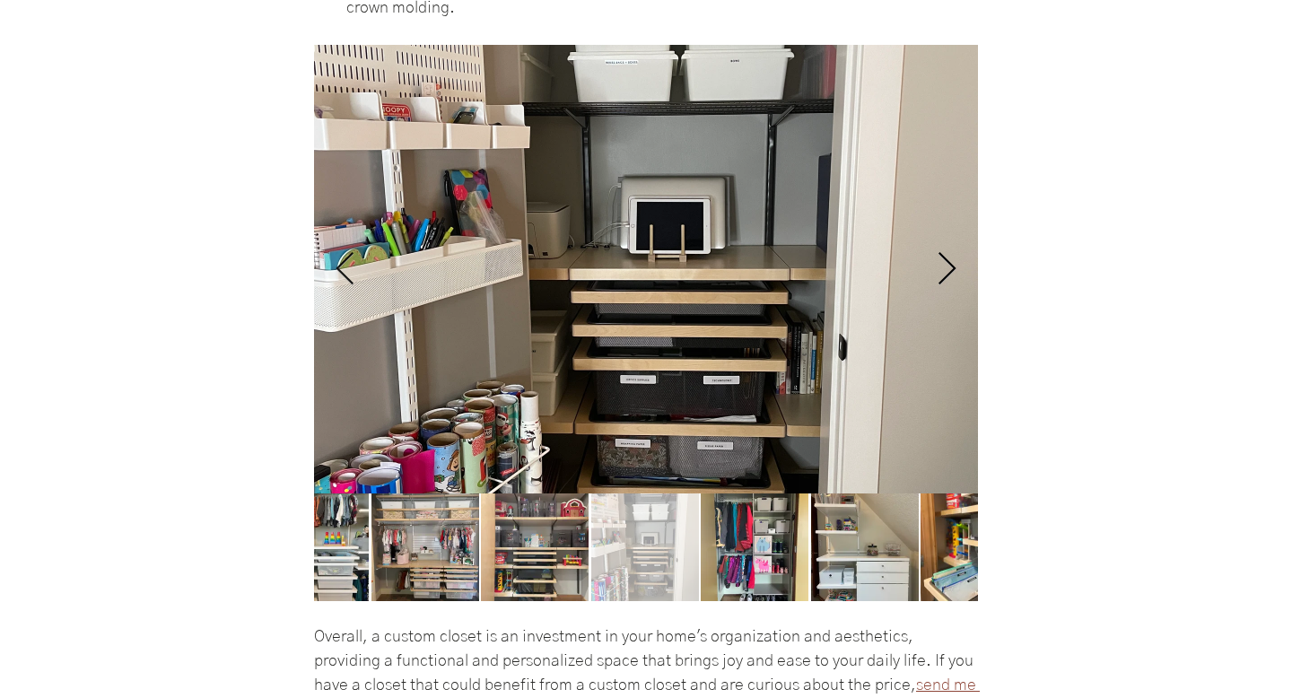
click at [952, 286] on icon "Next Item" at bounding box center [946, 269] width 21 height 35
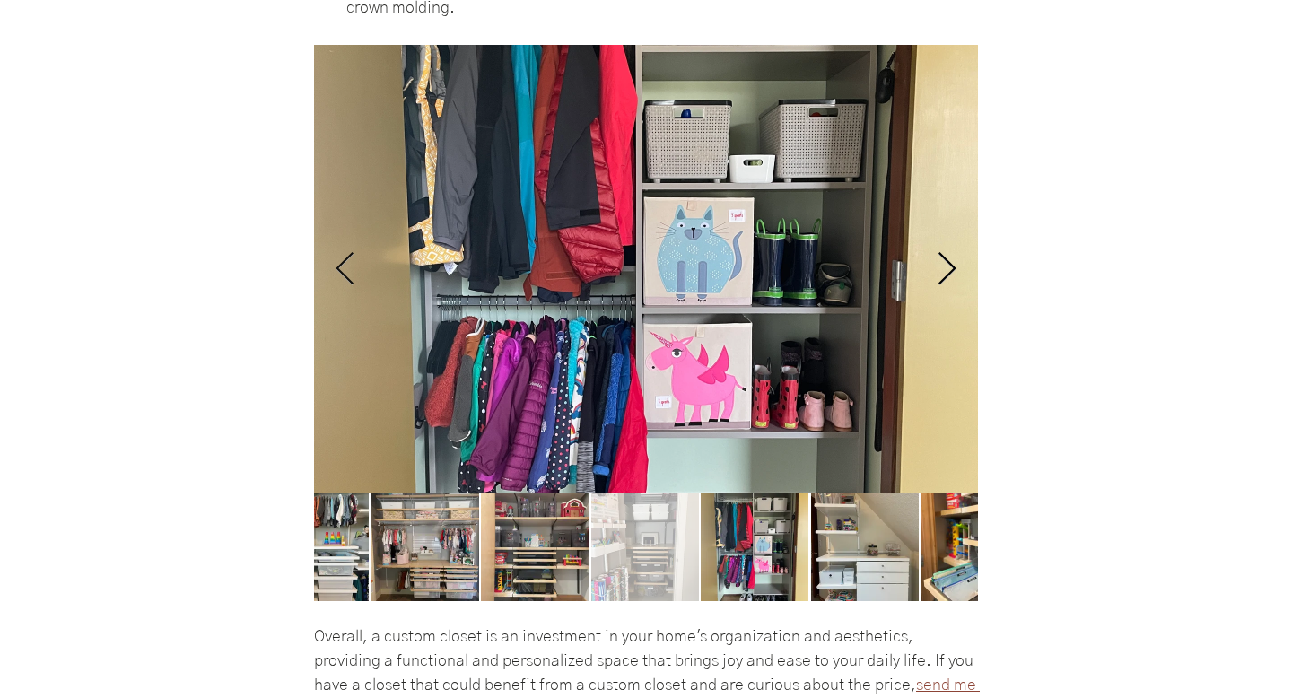
scroll to position [0, 6638]
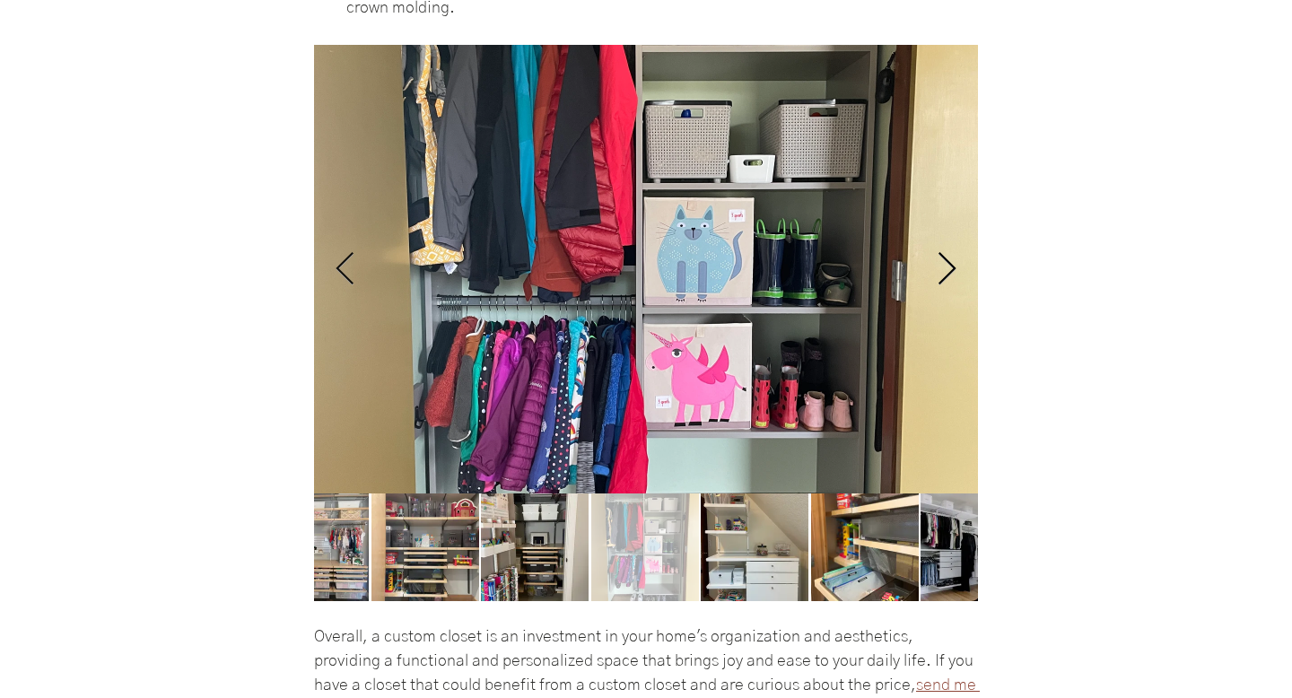
click at [952, 286] on icon "Next Item" at bounding box center [946, 269] width 21 height 35
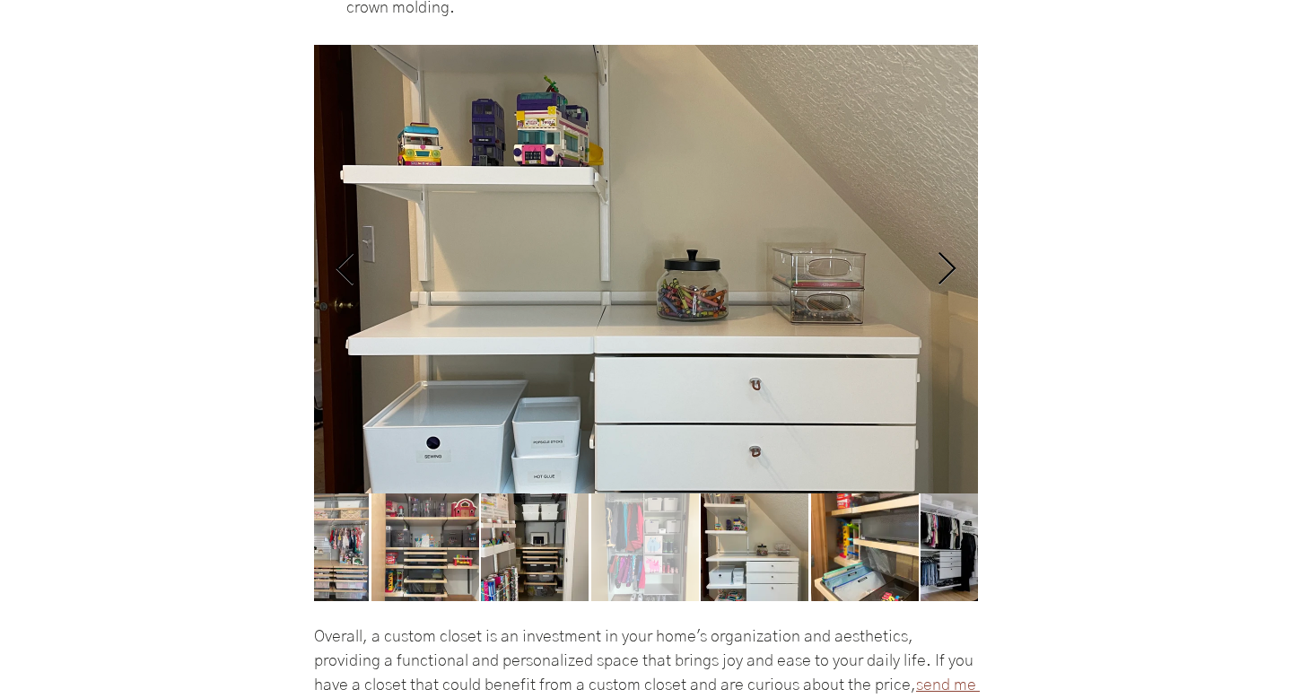
scroll to position [0, 7301]
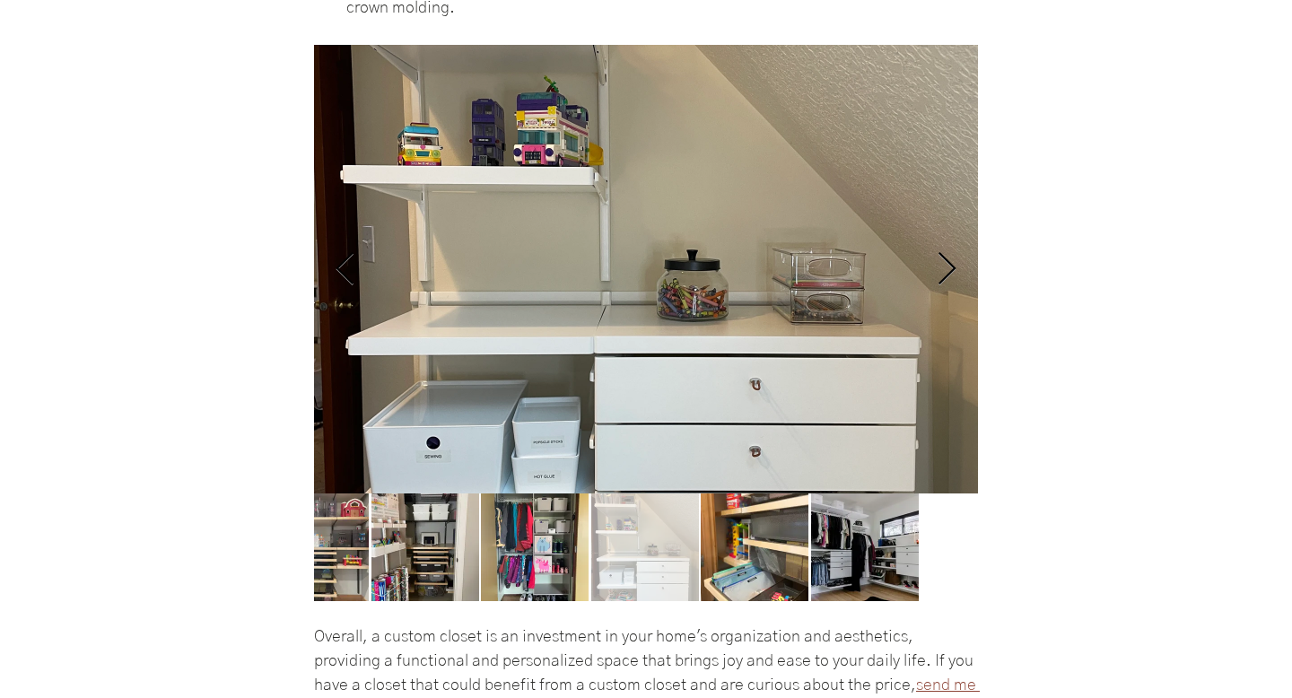
click at [952, 286] on icon "Next Item" at bounding box center [946, 269] width 21 height 35
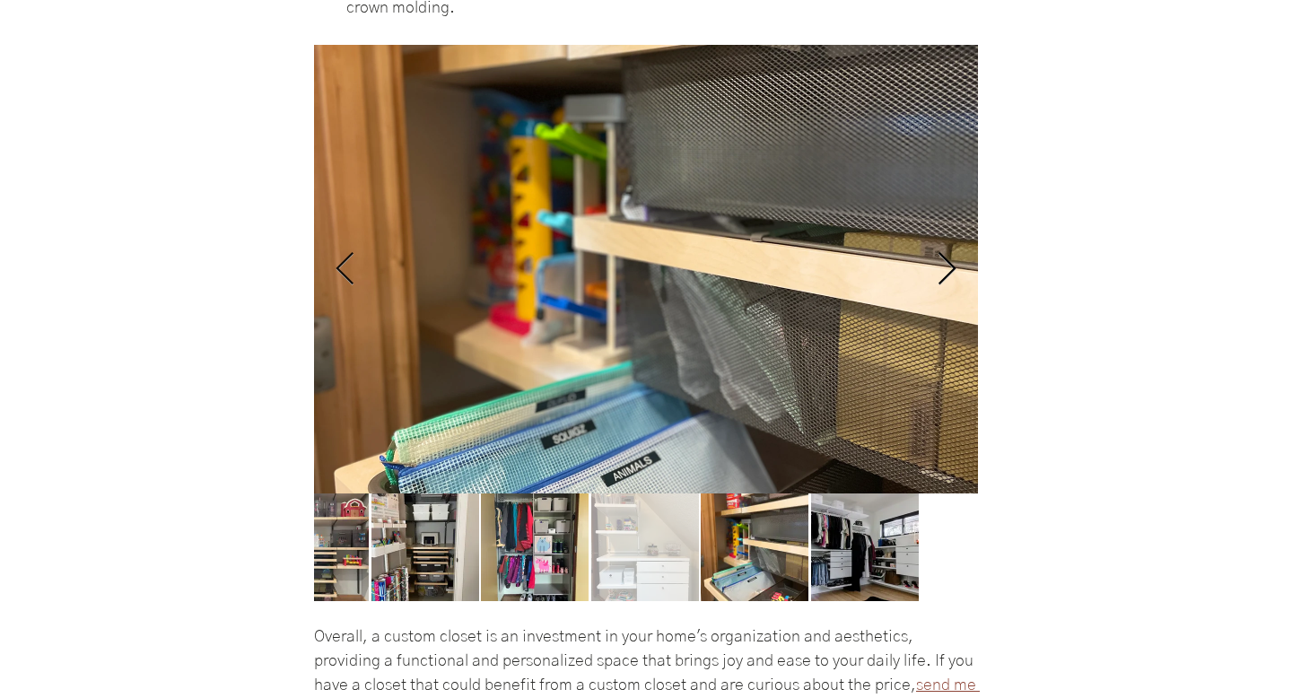
scroll to position [0, 7965]
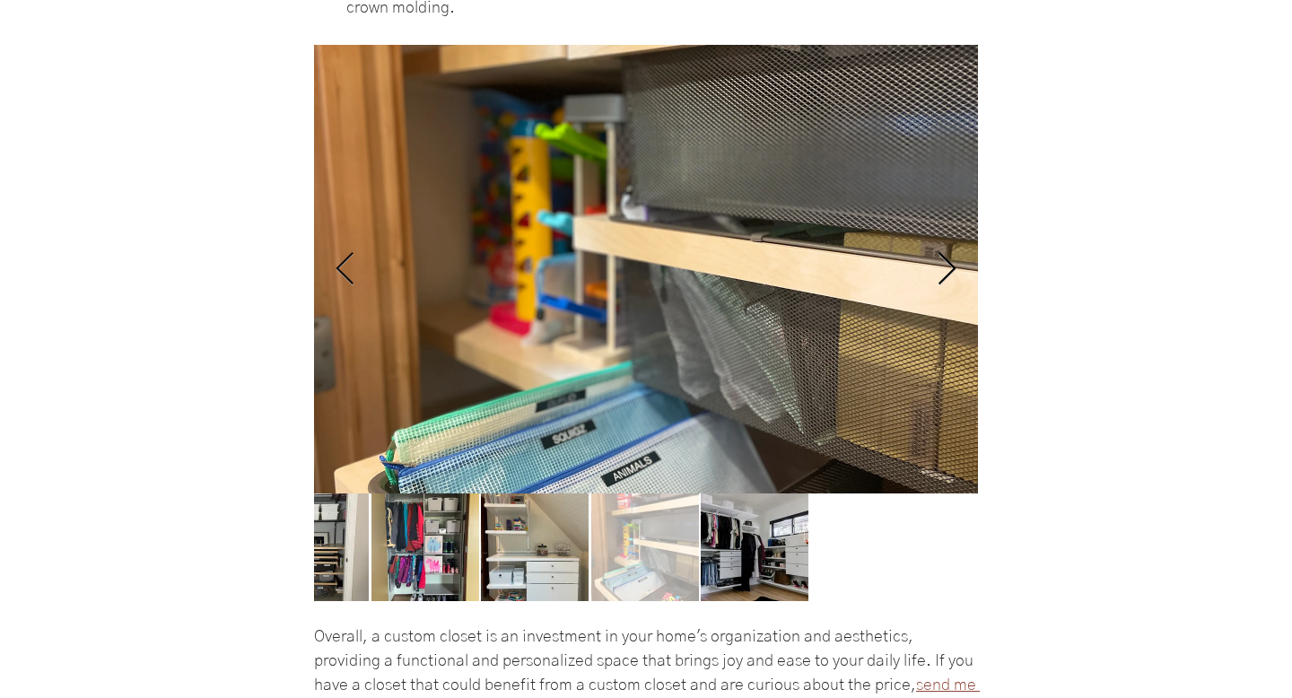
click at [952, 286] on icon "Next Item" at bounding box center [946, 269] width 21 height 35
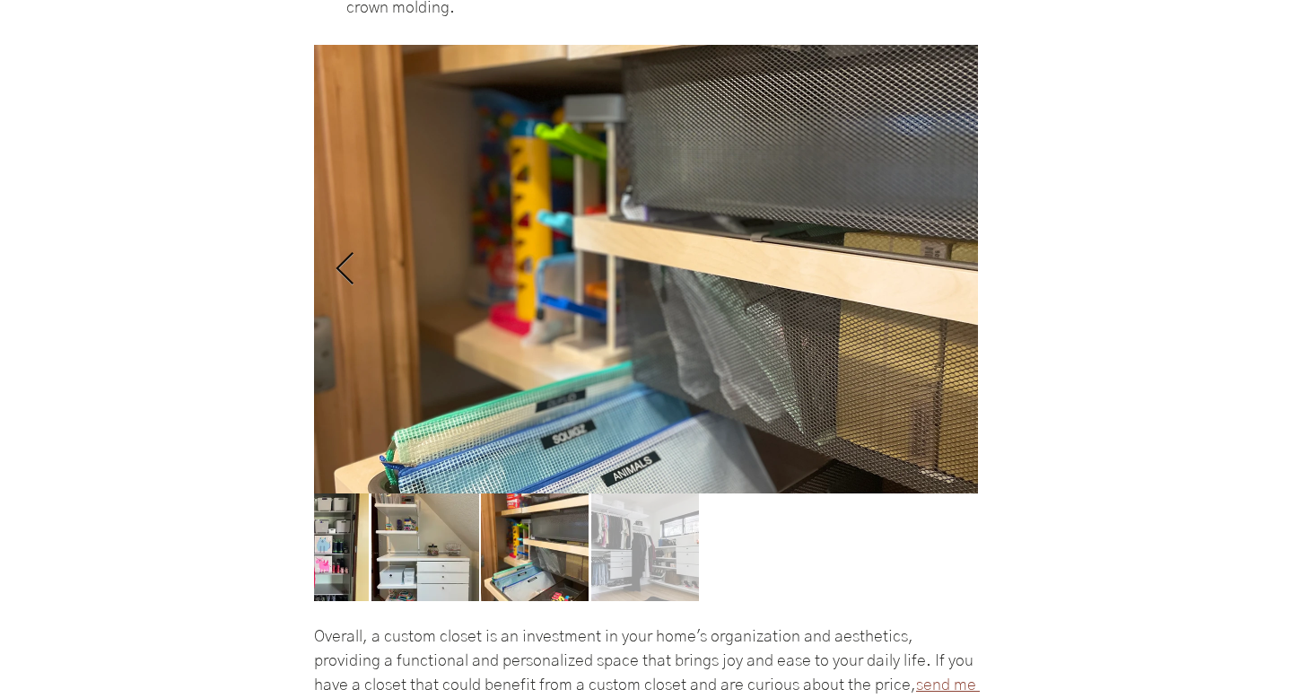
scroll to position [0, 8629]
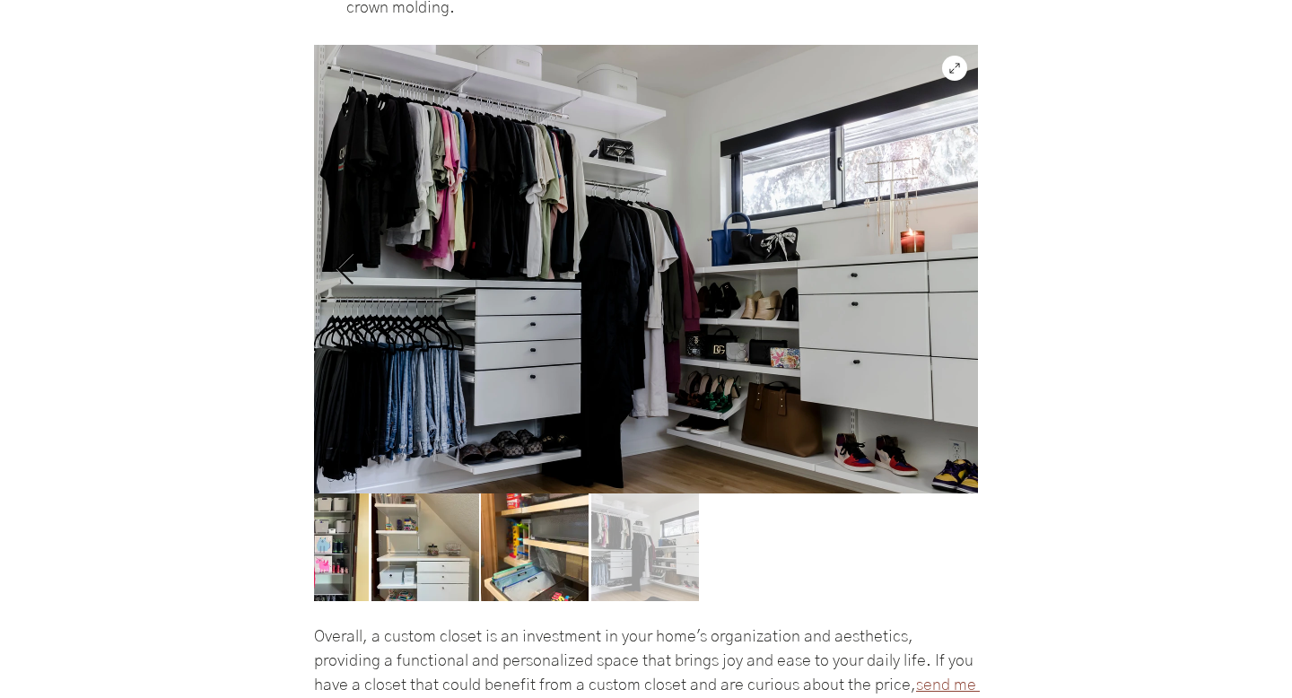
click at [950, 81] on button "Expand image" at bounding box center [954, 68] width 25 height 25
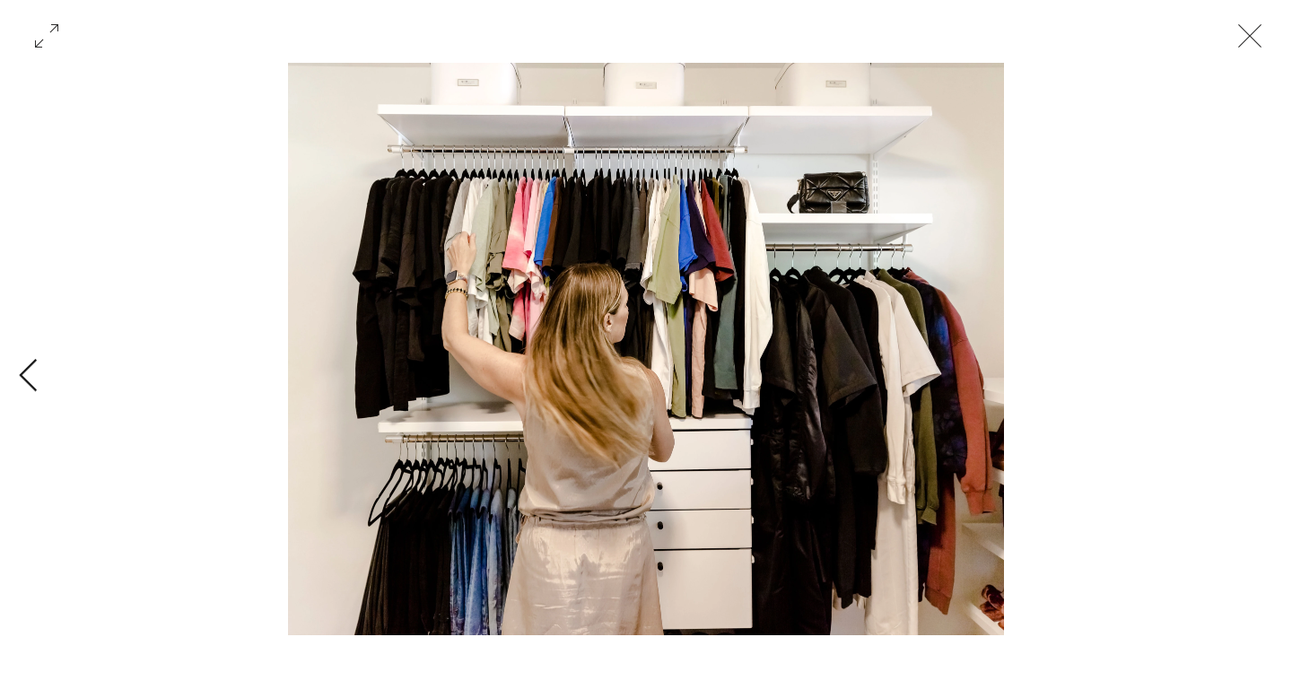
scroll to position [0, 16501]
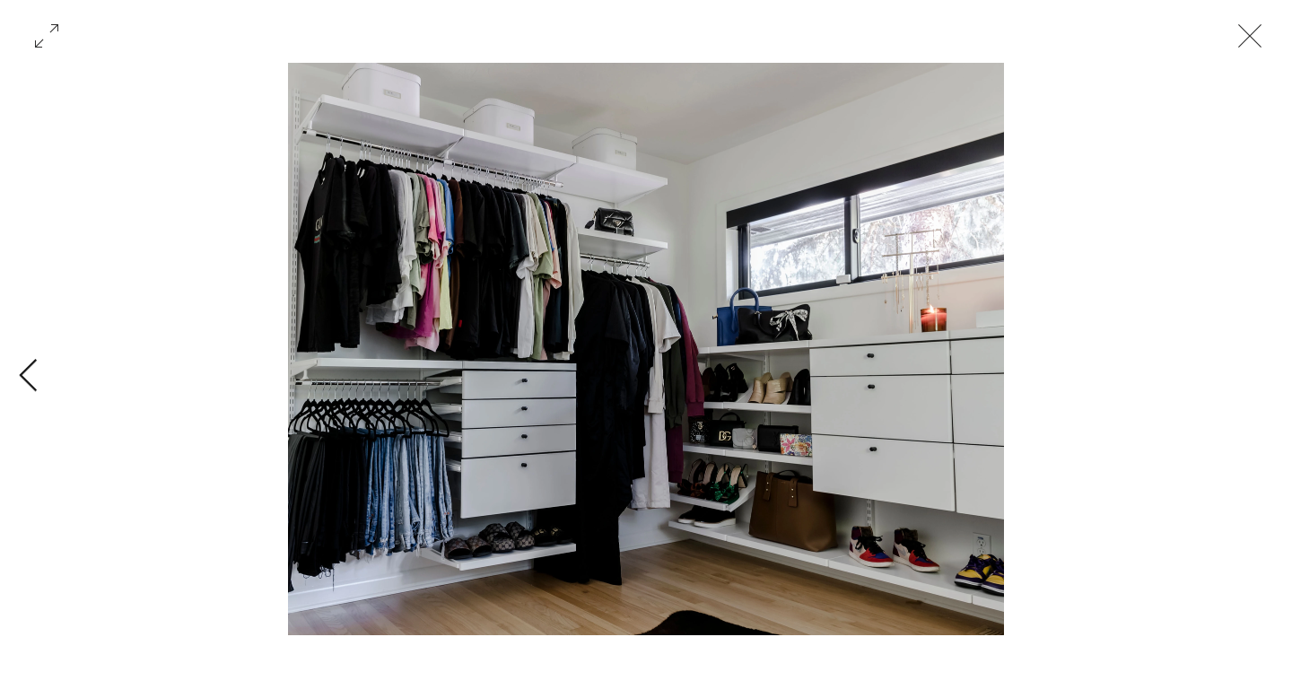
click at [1248, 30] on icon "Close" at bounding box center [1250, 36] width 54 height 54
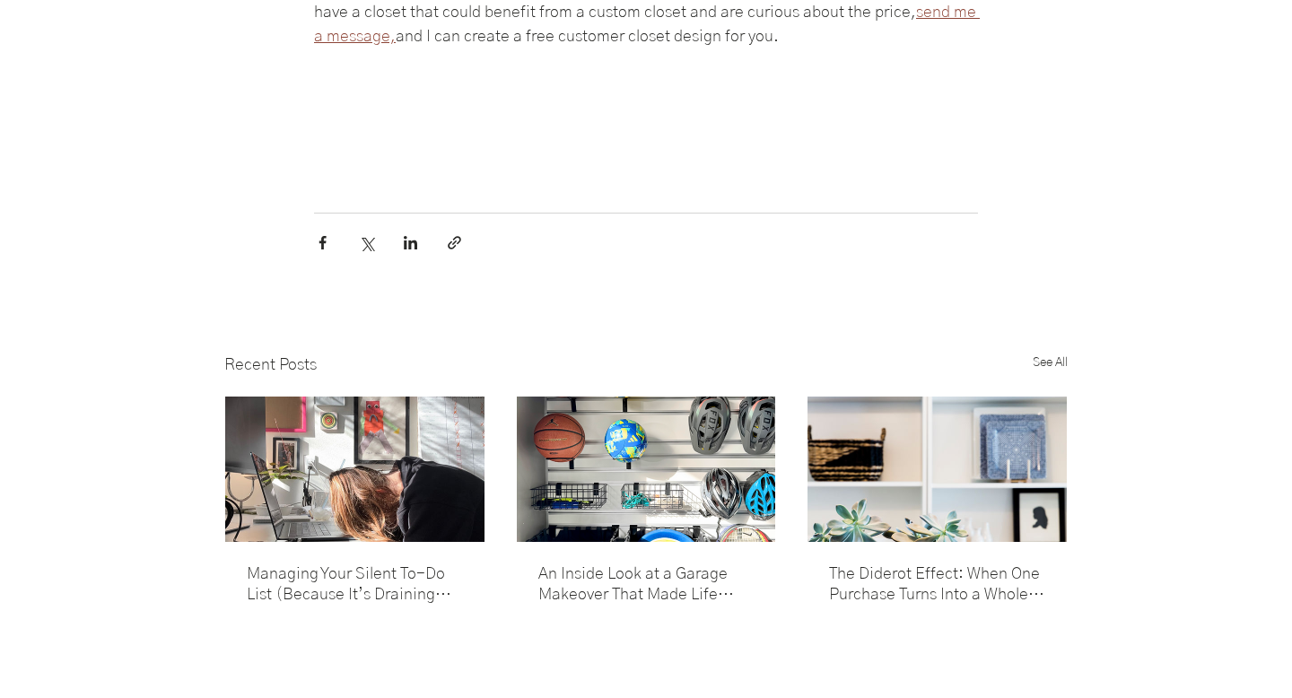
scroll to position [4087, 0]
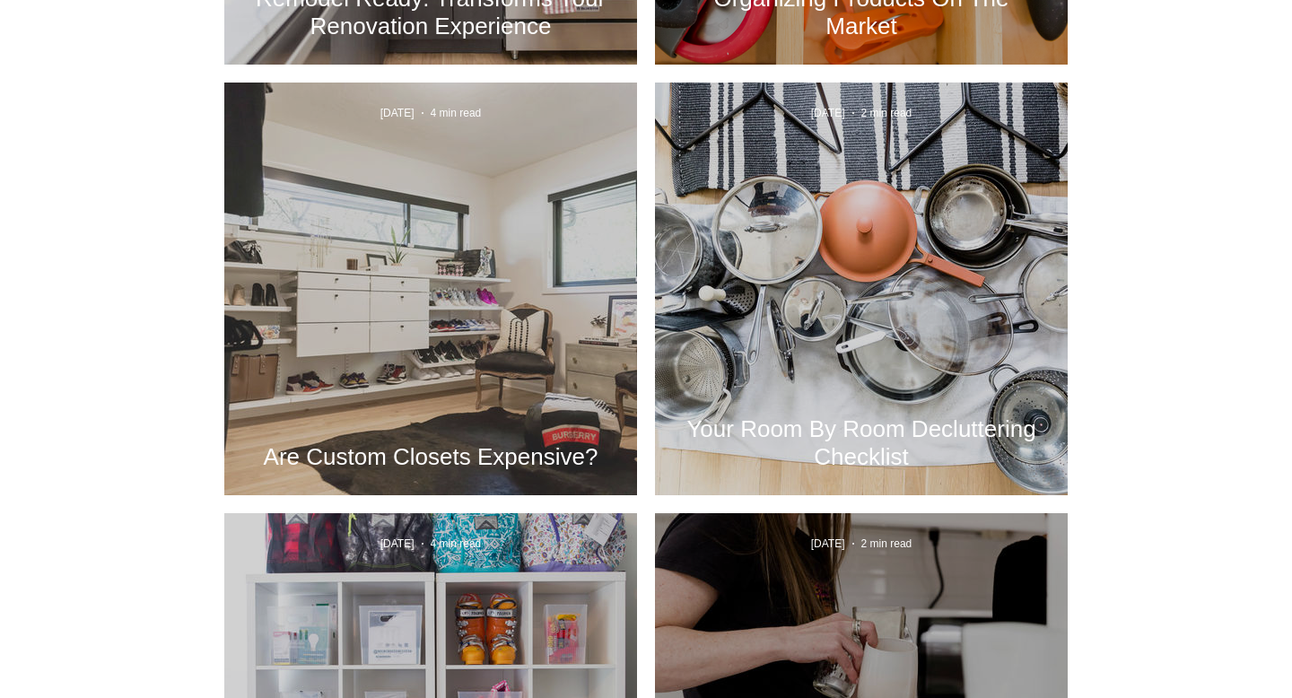
scroll to position [1101, 0]
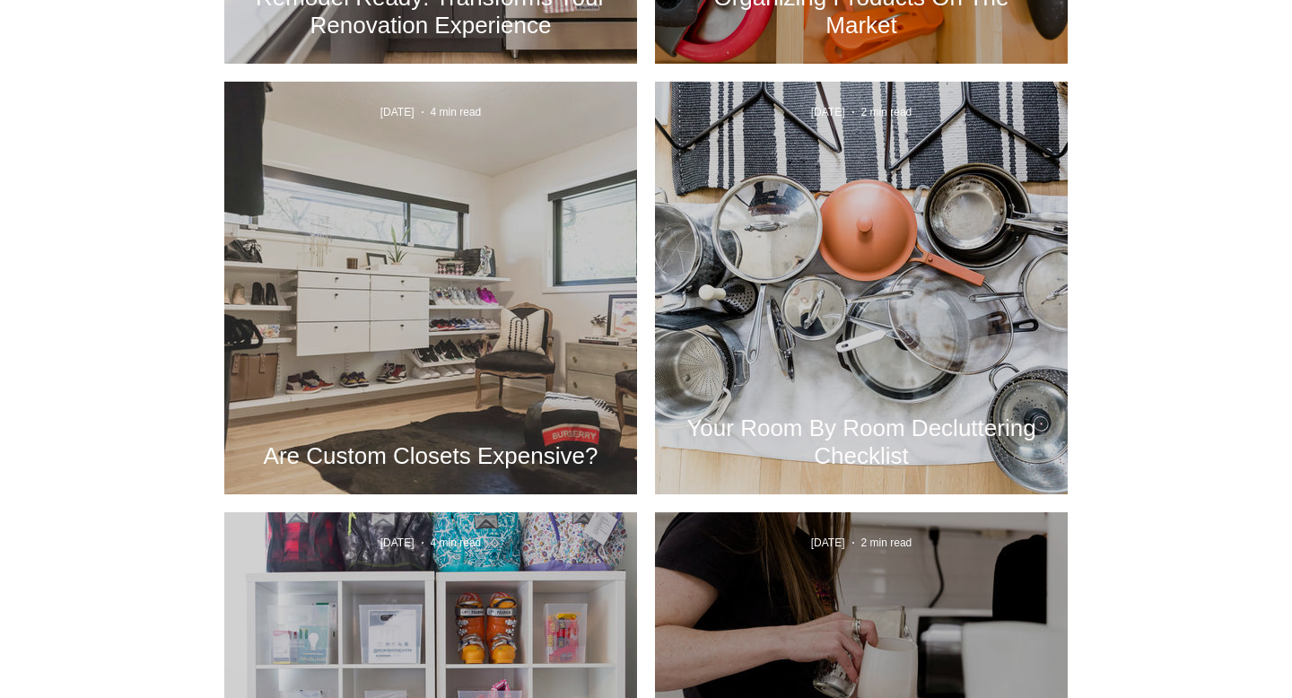
click at [909, 431] on h2 "Your Room By Room Decluttering Checklist" at bounding box center [861, 442] width 359 height 56
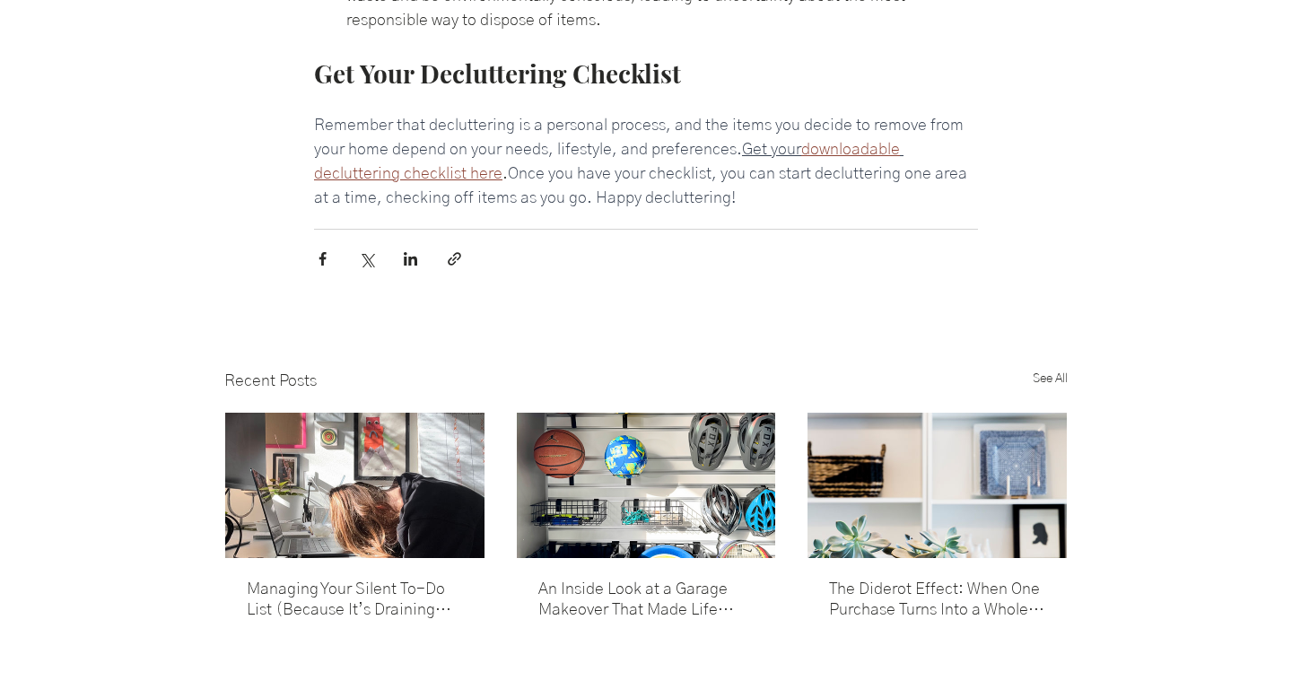
scroll to position [2232, 0]
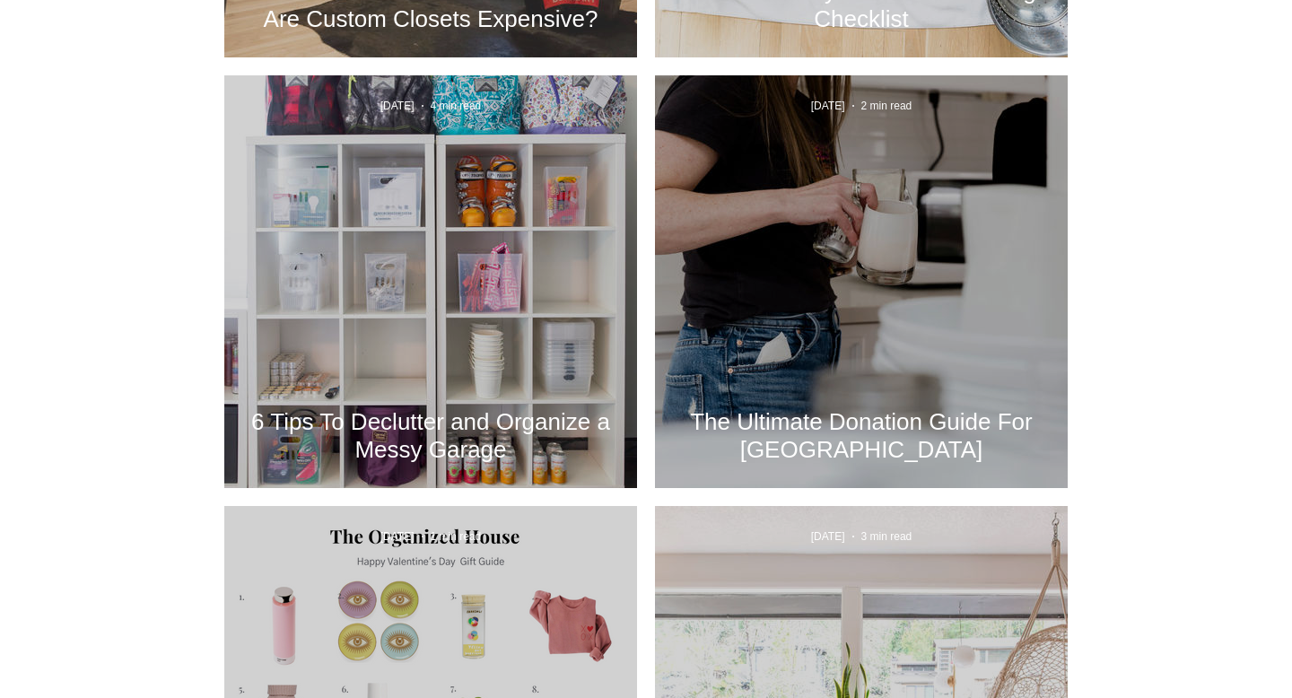
scroll to position [1539, 0]
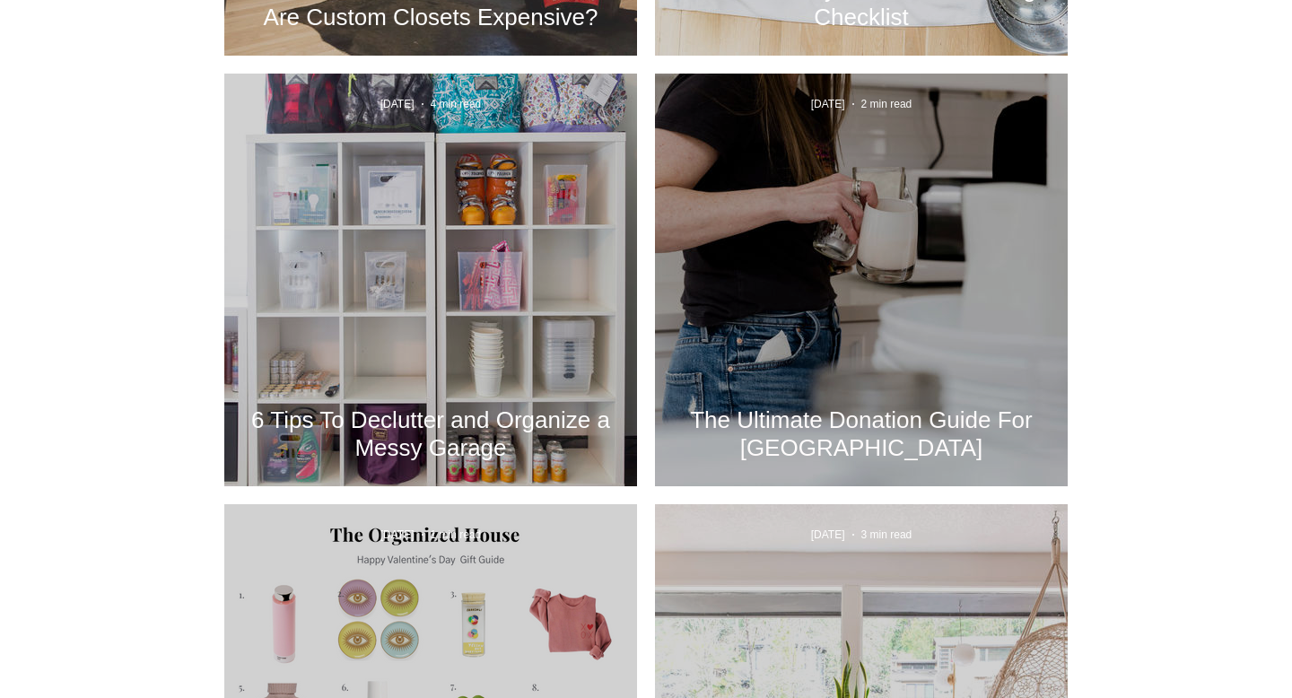
click at [861, 418] on h2 "The Ultimate Donation Guide For [GEOGRAPHIC_DATA]" at bounding box center [861, 434] width 359 height 56
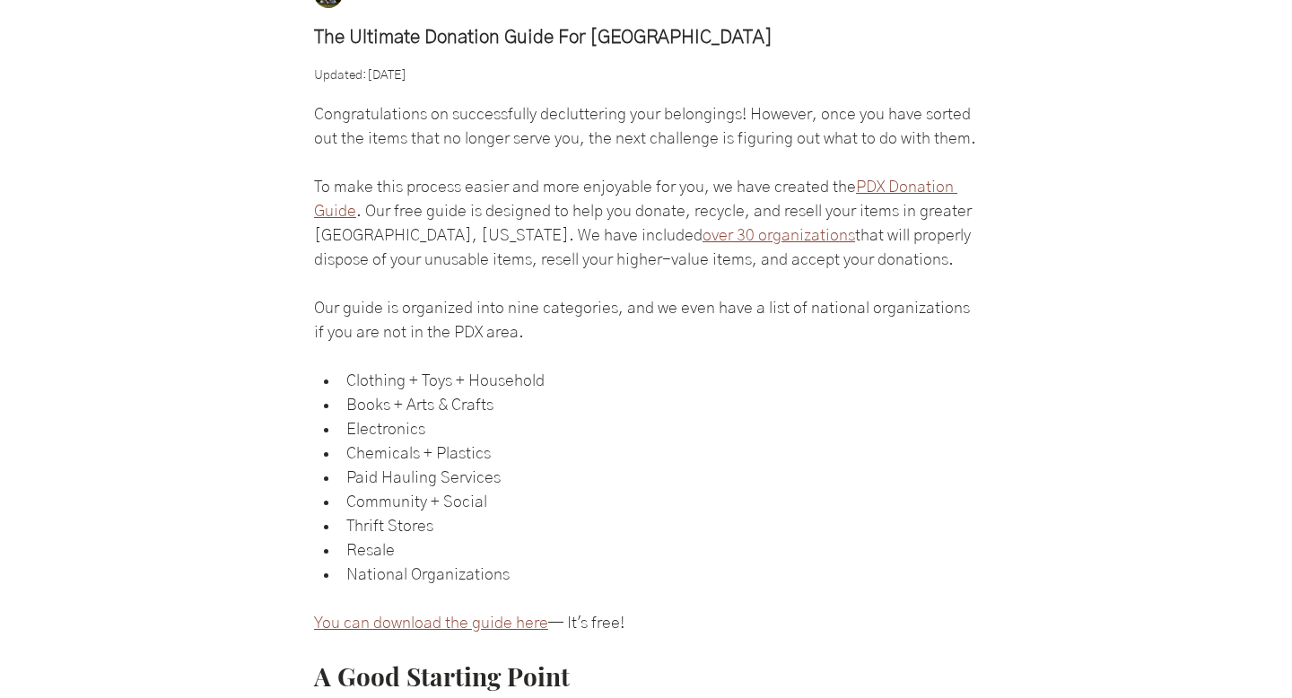
scroll to position [477, 0]
click at [907, 217] on span "PDX Donation Guide" at bounding box center [635, 197] width 643 height 40
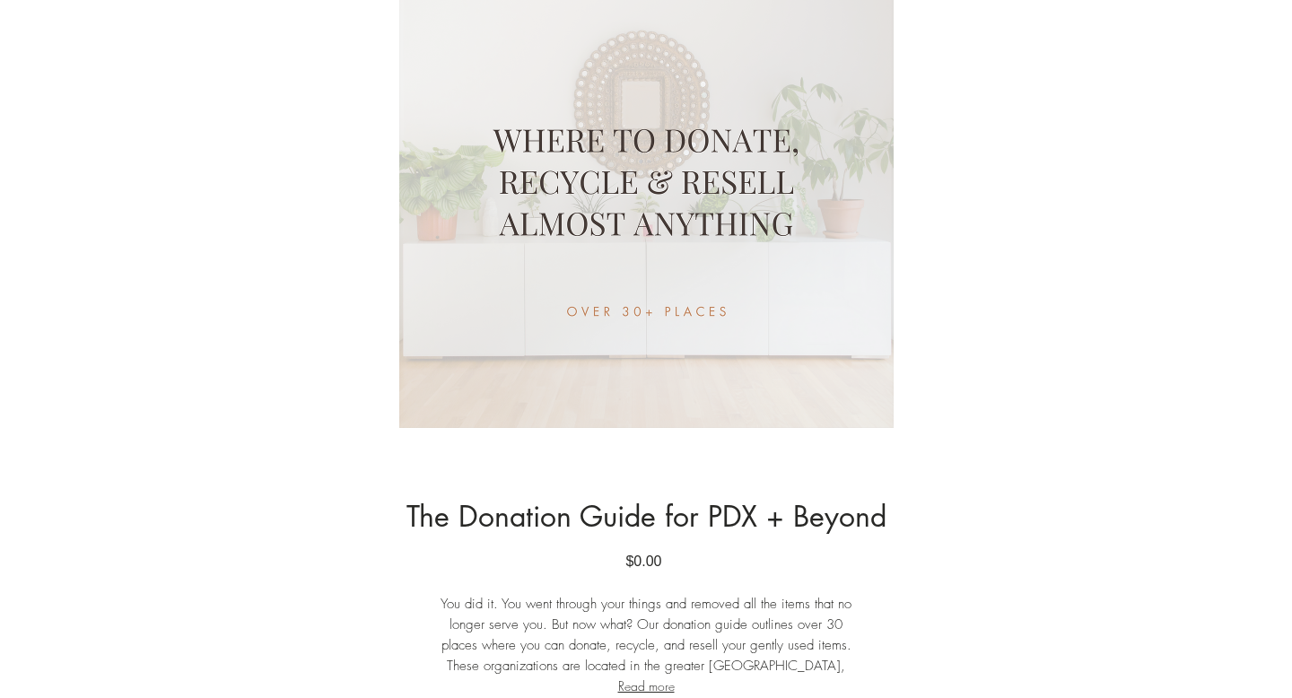
scroll to position [43, 0]
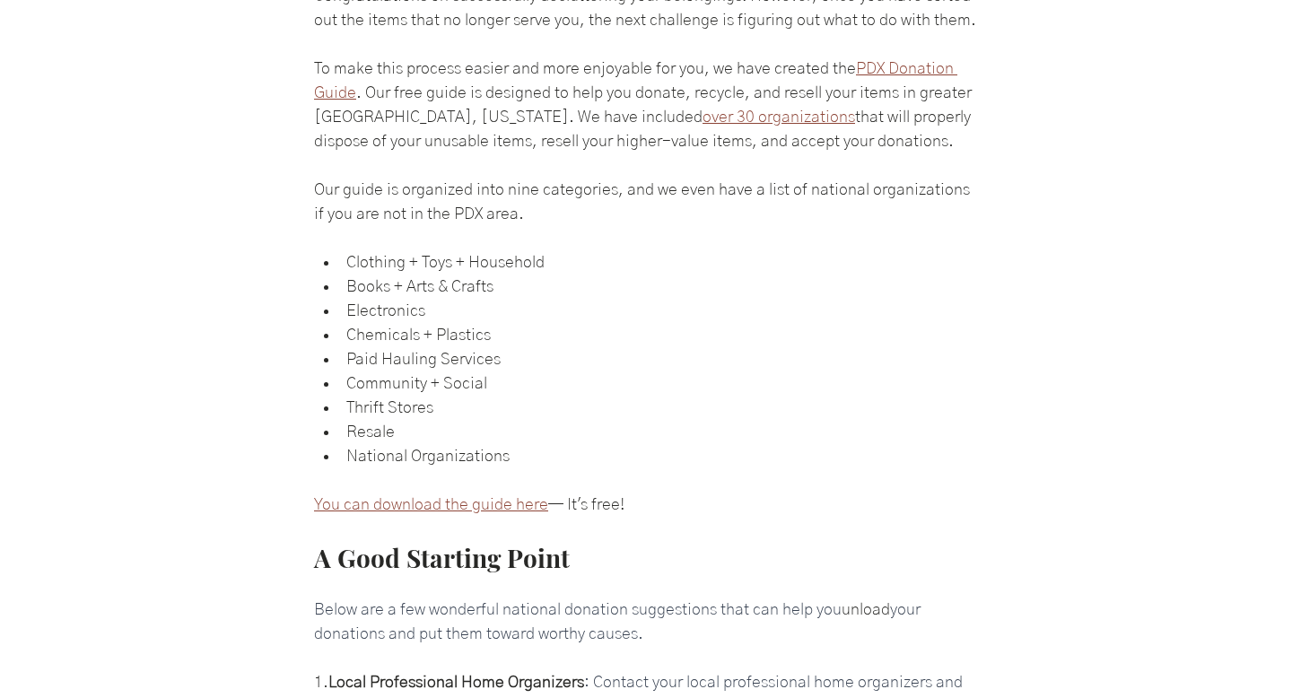
scroll to position [590, 0]
click at [489, 516] on span "You can download the guide here" at bounding box center [431, 508] width 234 height 16
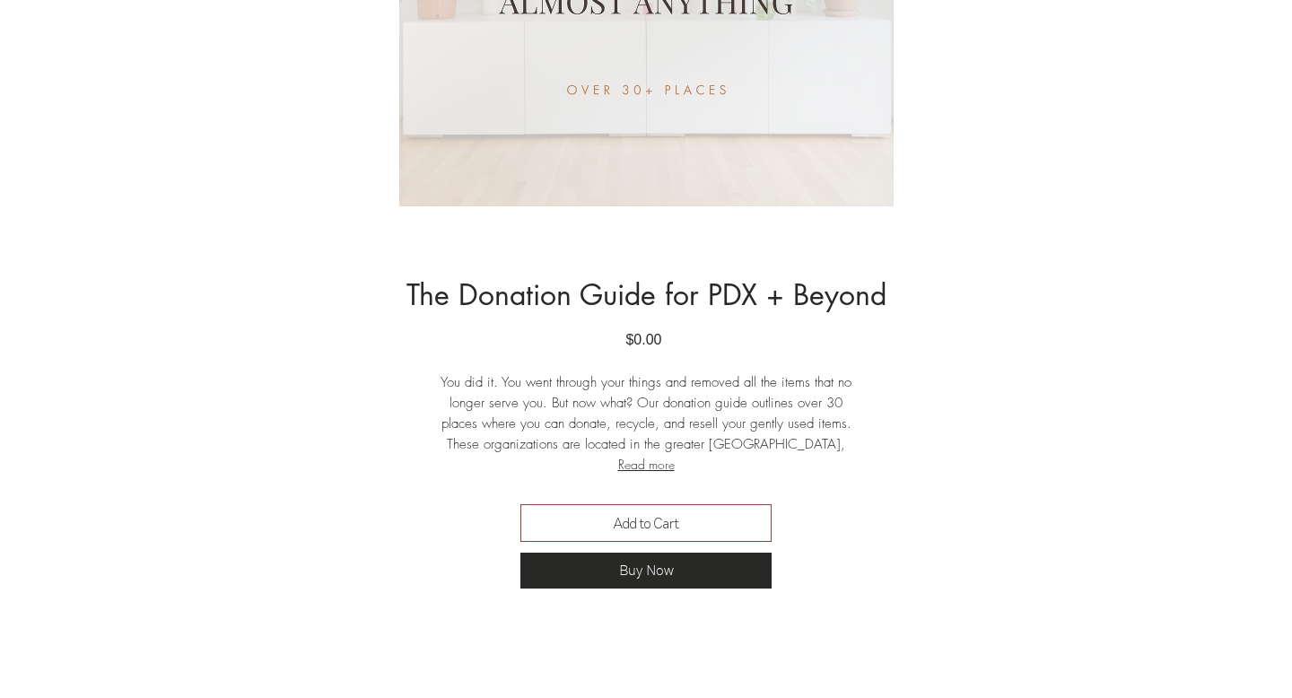
scroll to position [649, 0]
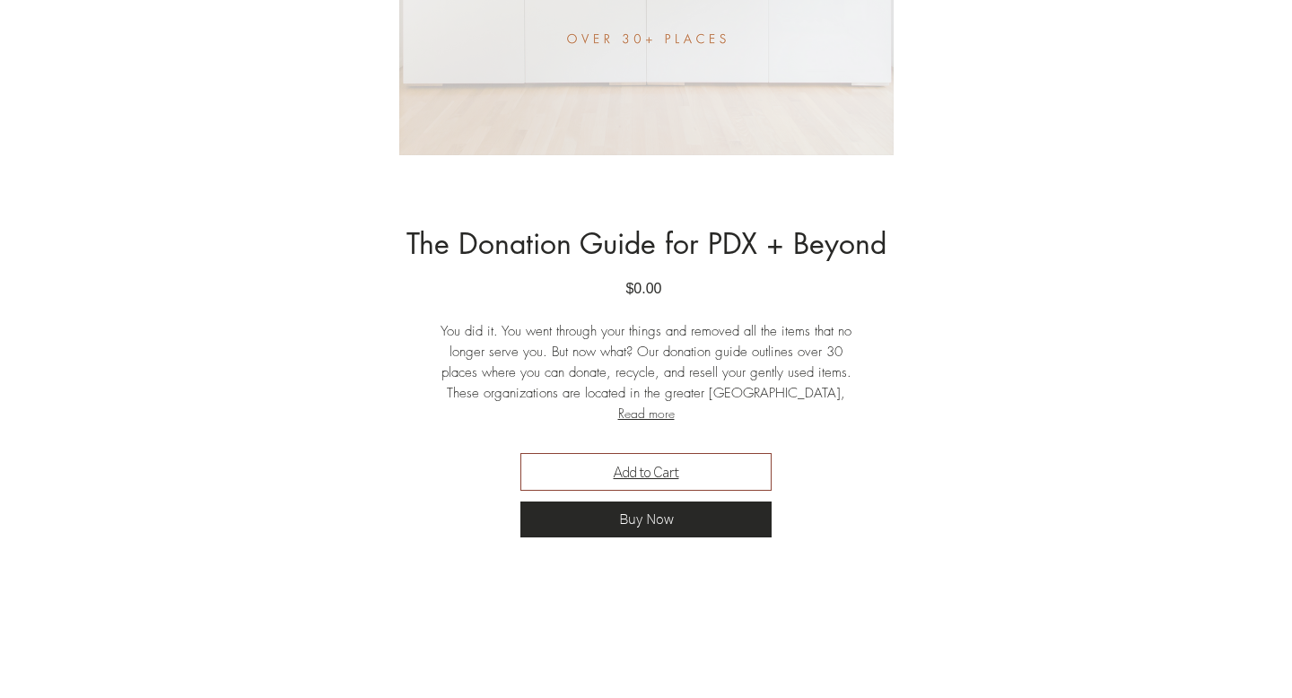
click at [643, 476] on span "Add to Cart" at bounding box center [646, 472] width 65 height 22
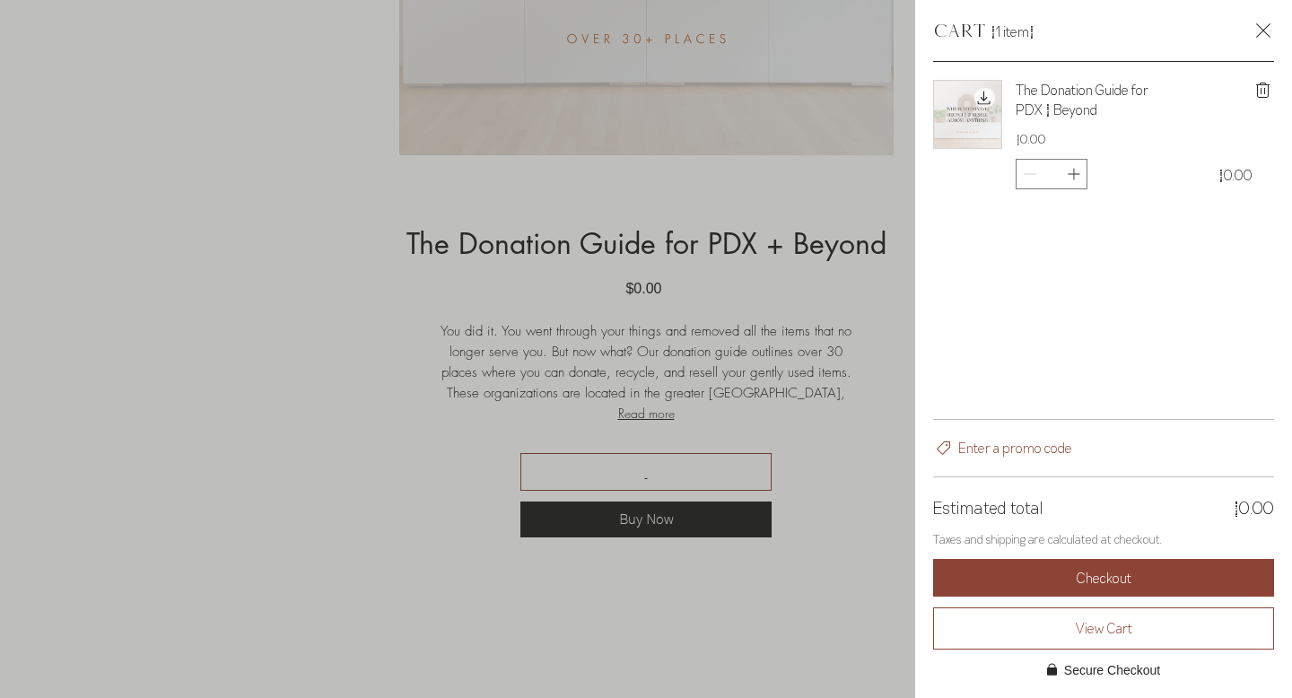
scroll to position [0, 0]
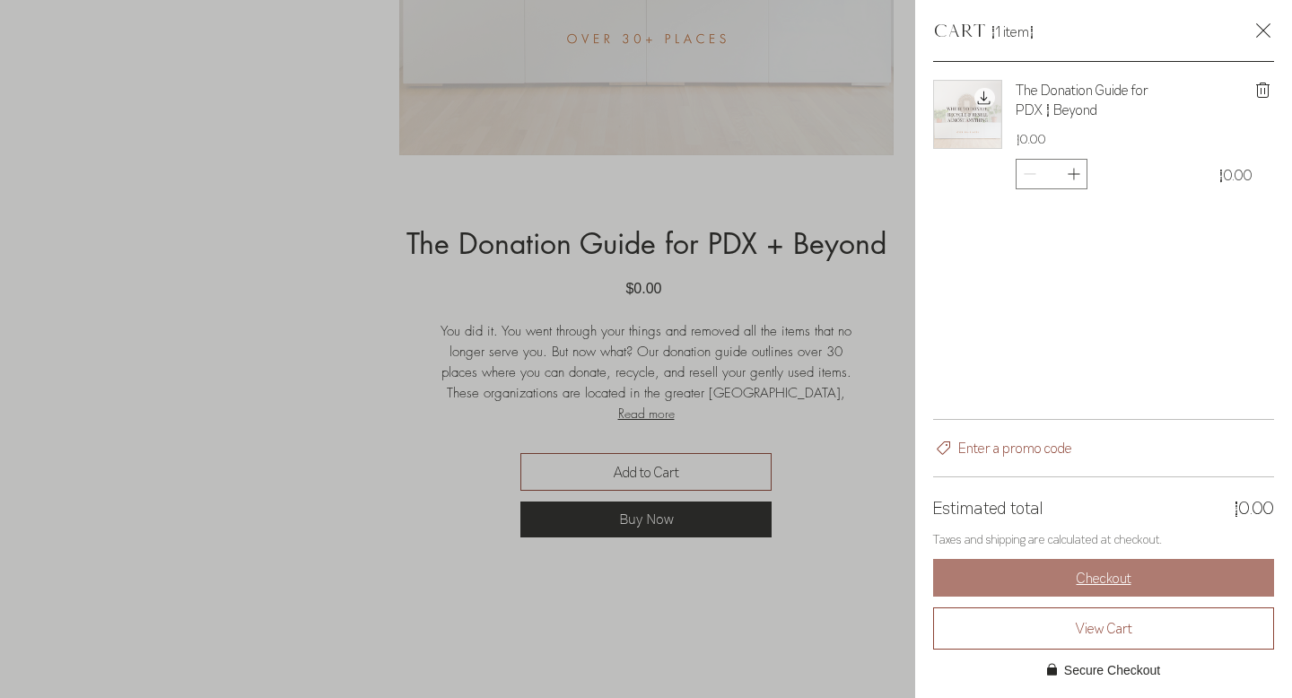
click at [1104, 574] on span "Checkout" at bounding box center [1103, 577] width 55 height 14
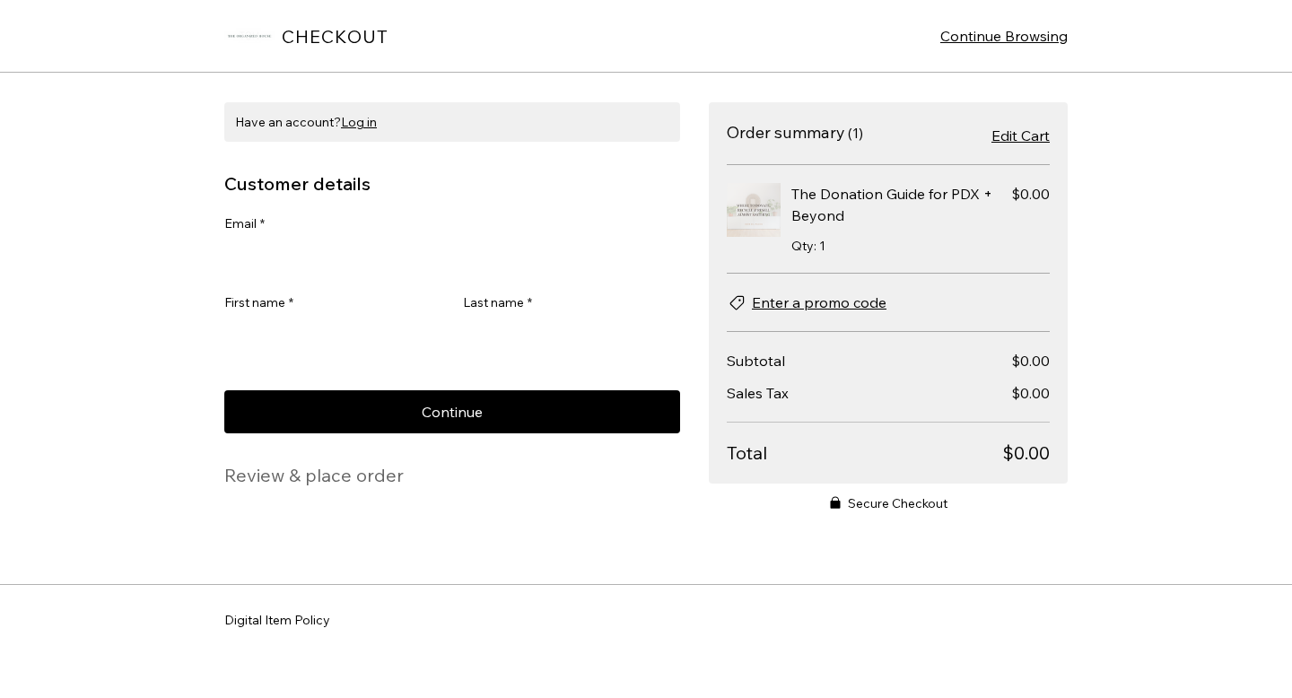
click at [435, 259] on input "Email *" at bounding box center [446, 258] width 445 height 36
type input "**********"
type input "*****"
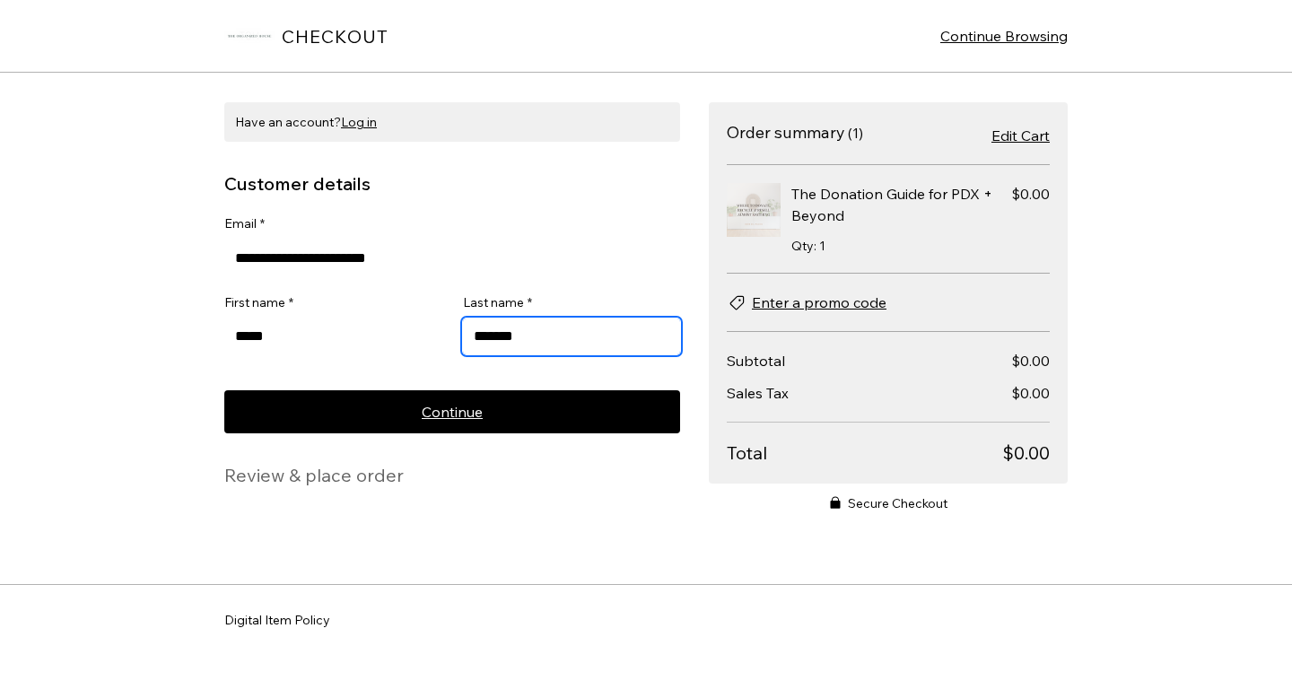
type input "*******"
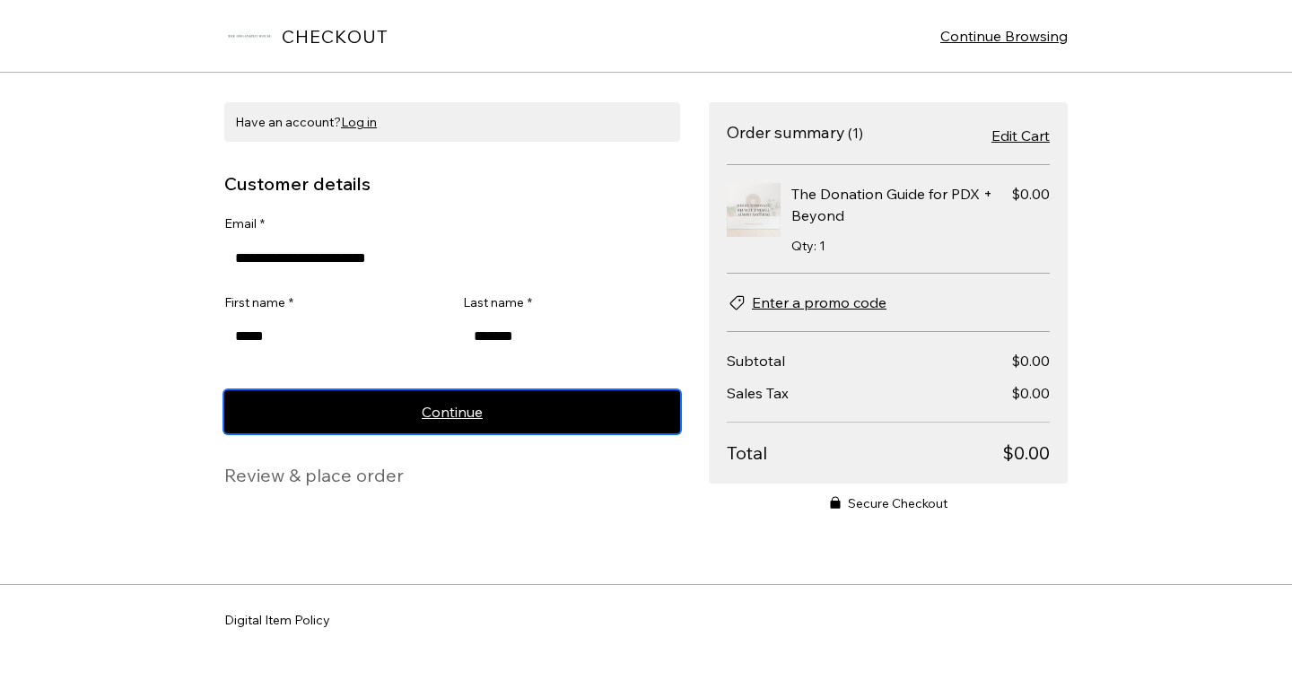
click at [461, 425] on button "Continue" at bounding box center [452, 411] width 456 height 43
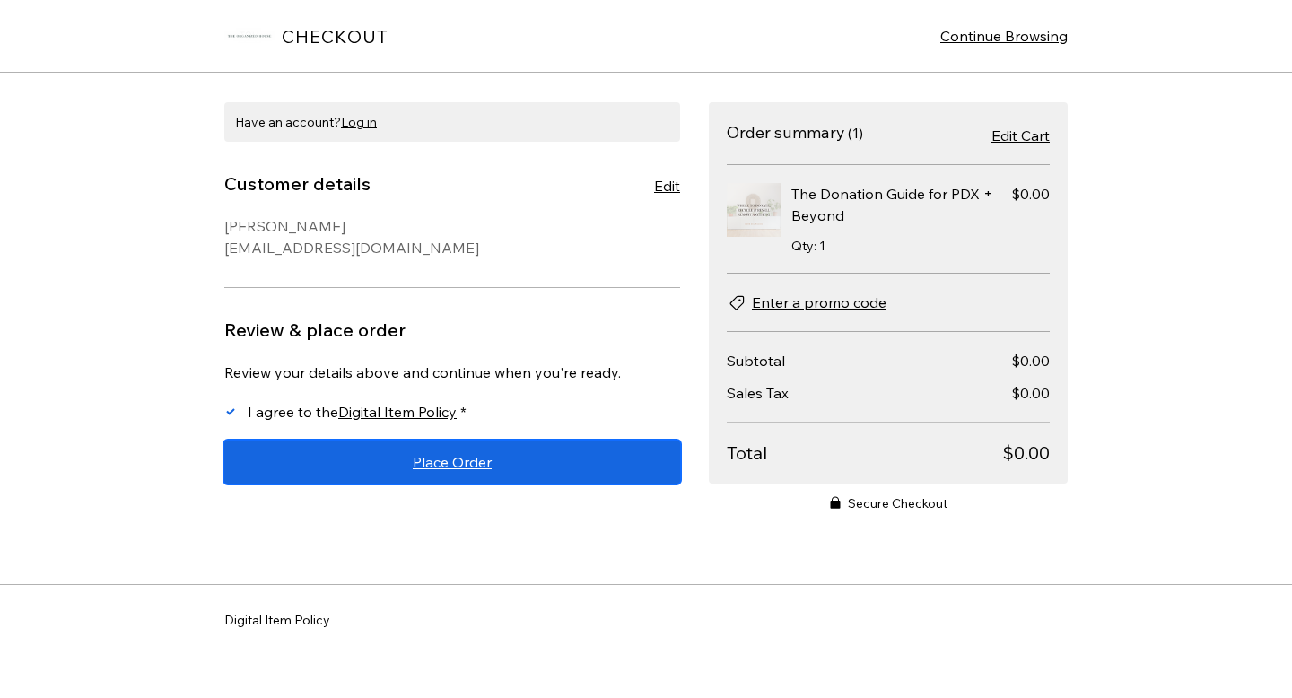
click at [446, 466] on span "Place Order" at bounding box center [452, 462] width 79 height 14
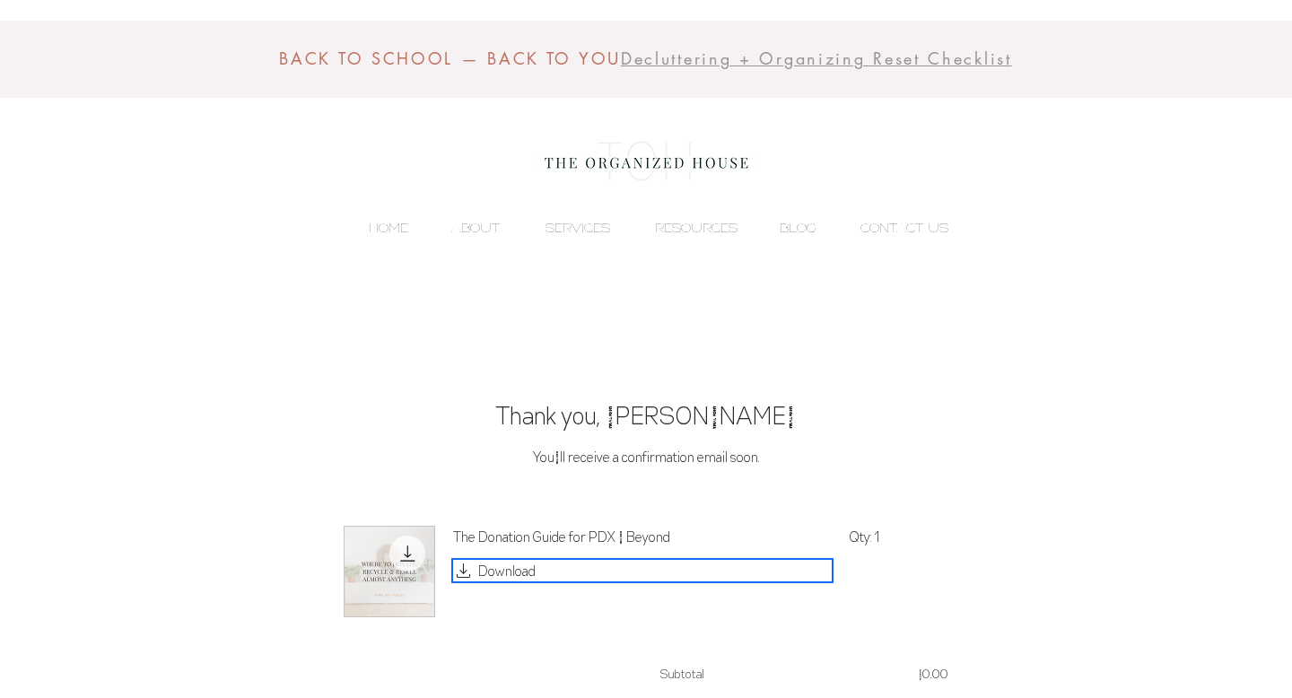
click at [492, 570] on span "Download" at bounding box center [506, 571] width 57 height 22
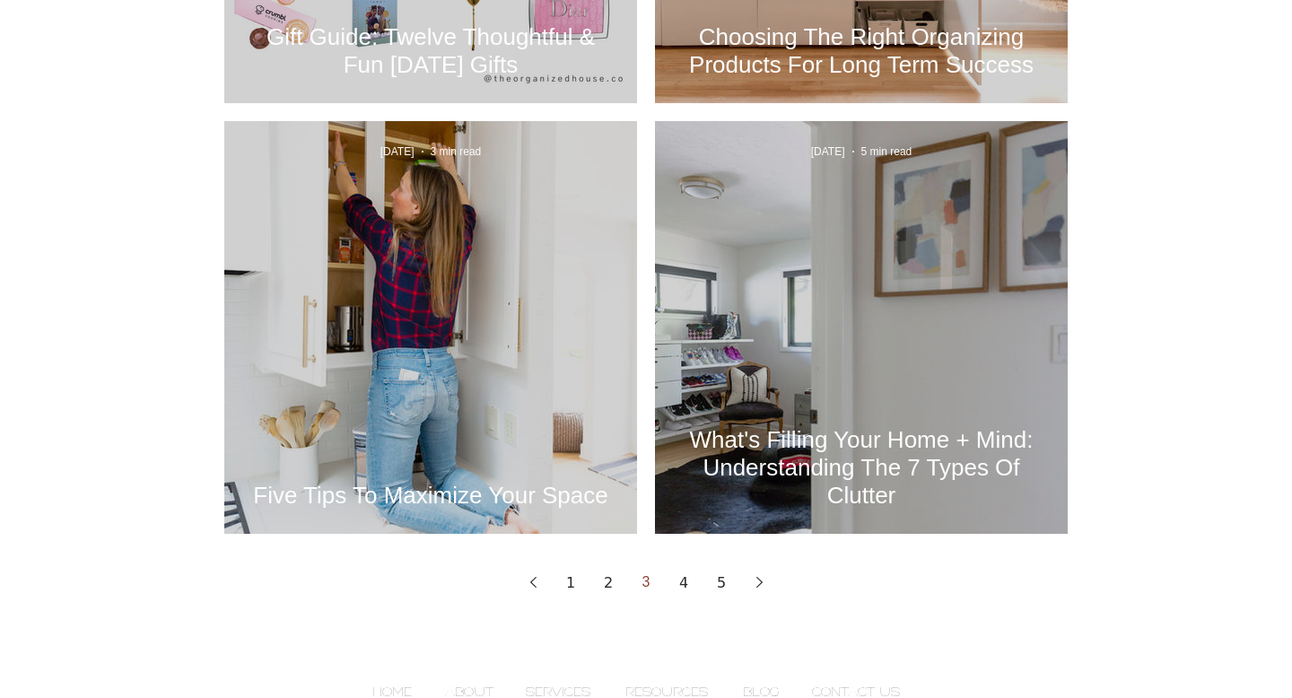
scroll to position [2359, 0]
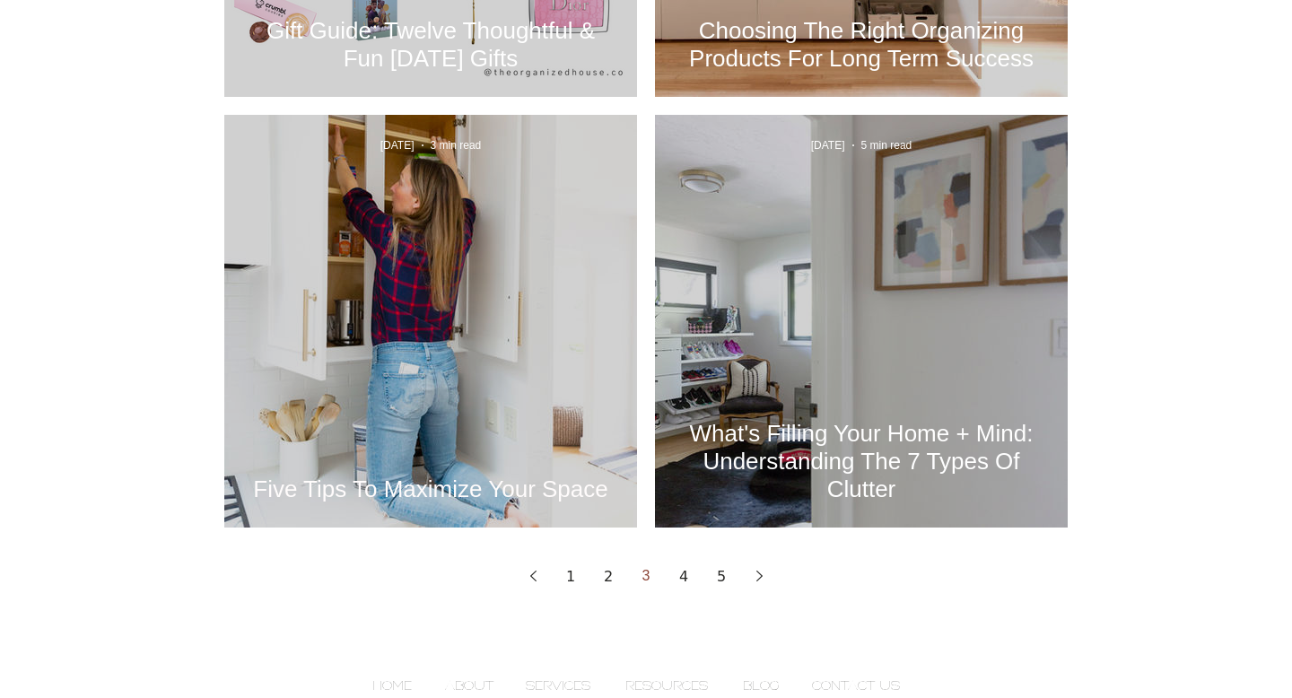
click at [430, 492] on h2 "Five Tips To Maximize Your Space" at bounding box center [430, 489] width 359 height 28
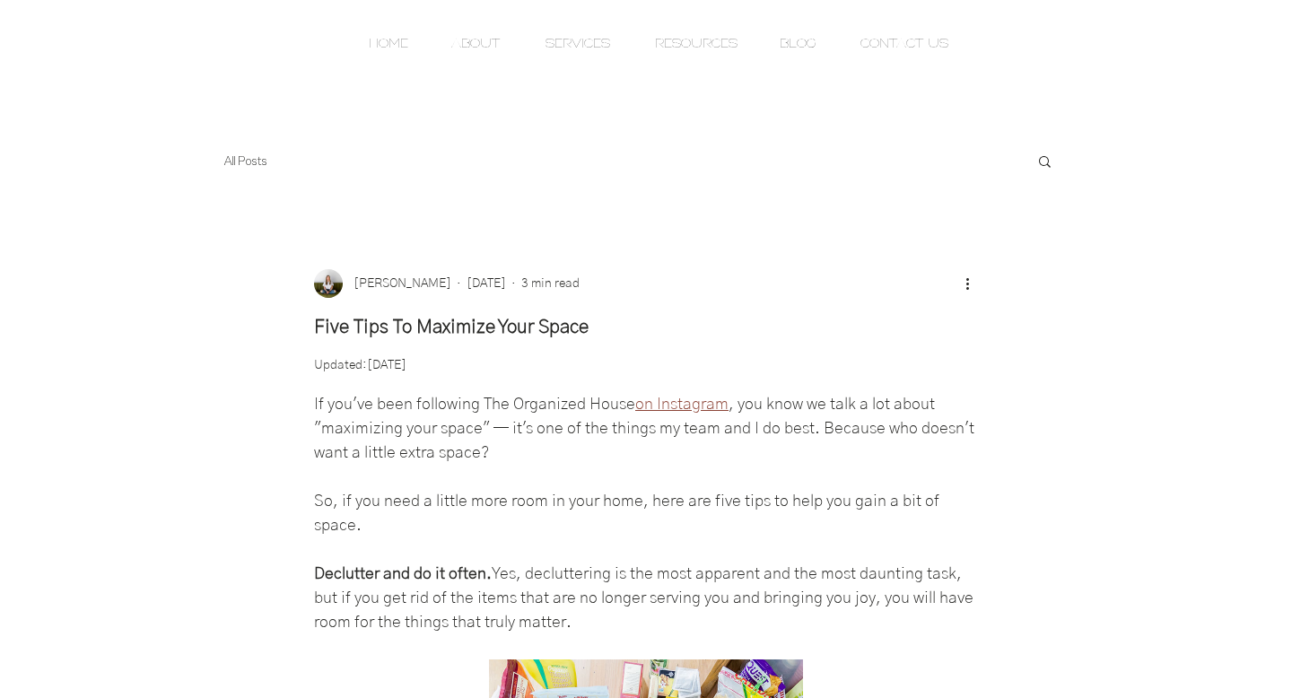
scroll to position [76, 0]
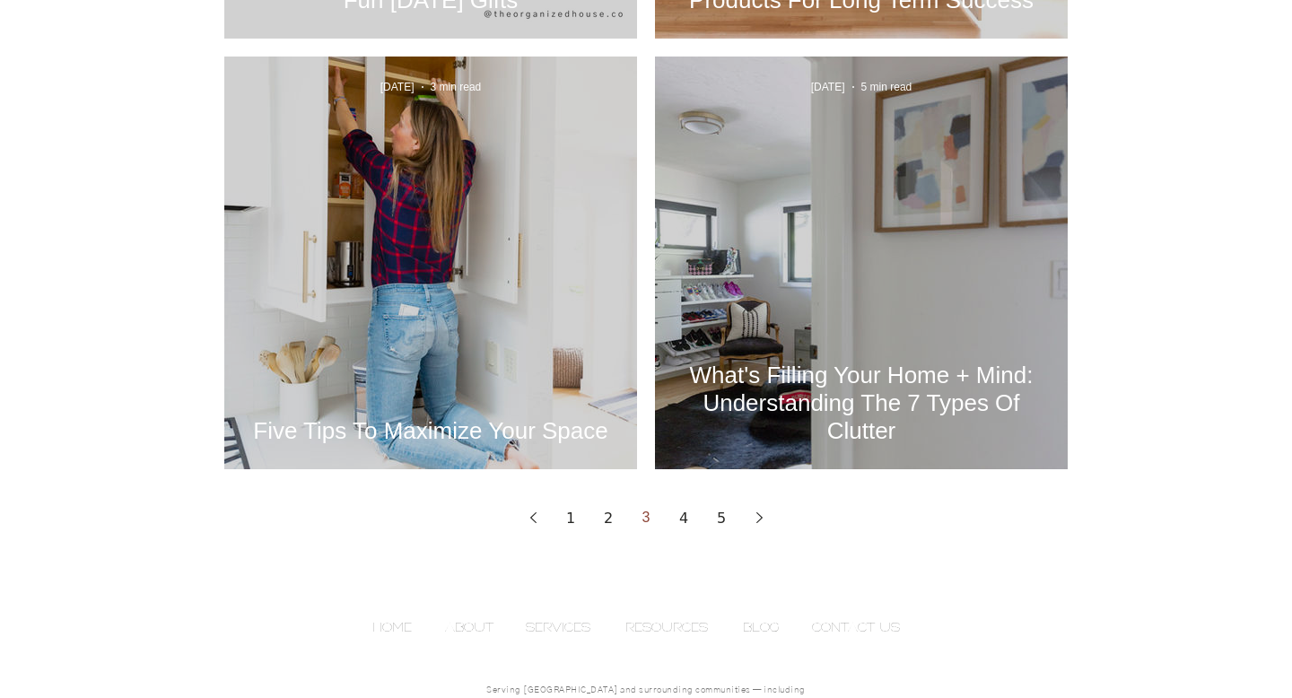
scroll to position [2418, 0]
